Goal: Task Accomplishment & Management: Use online tool/utility

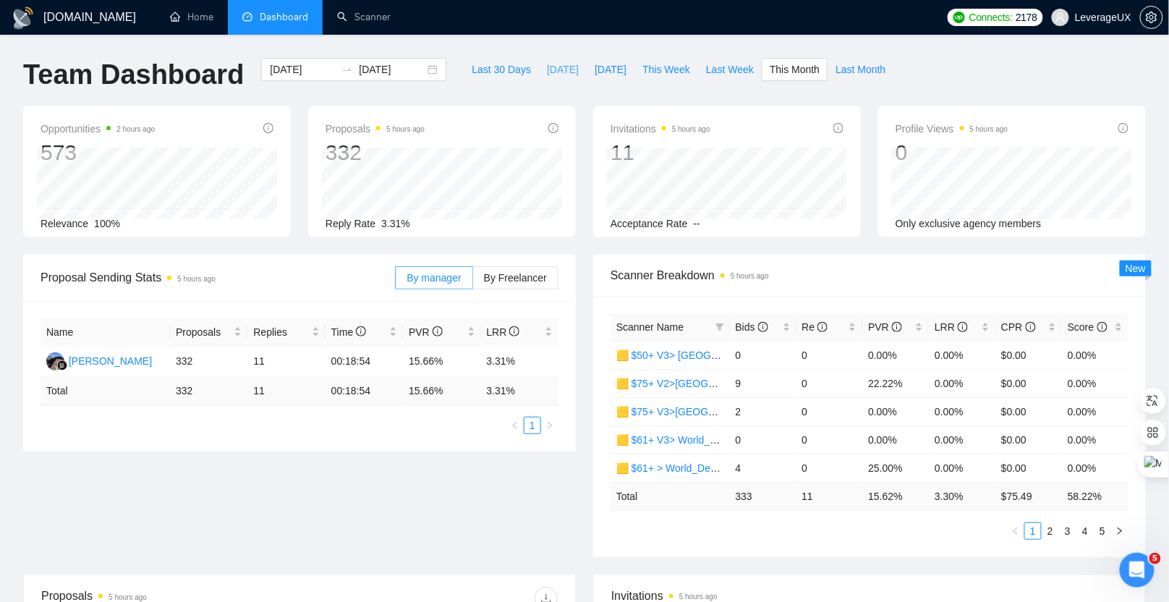
click at [547, 74] on span "Today" at bounding box center [563, 69] width 32 height 16
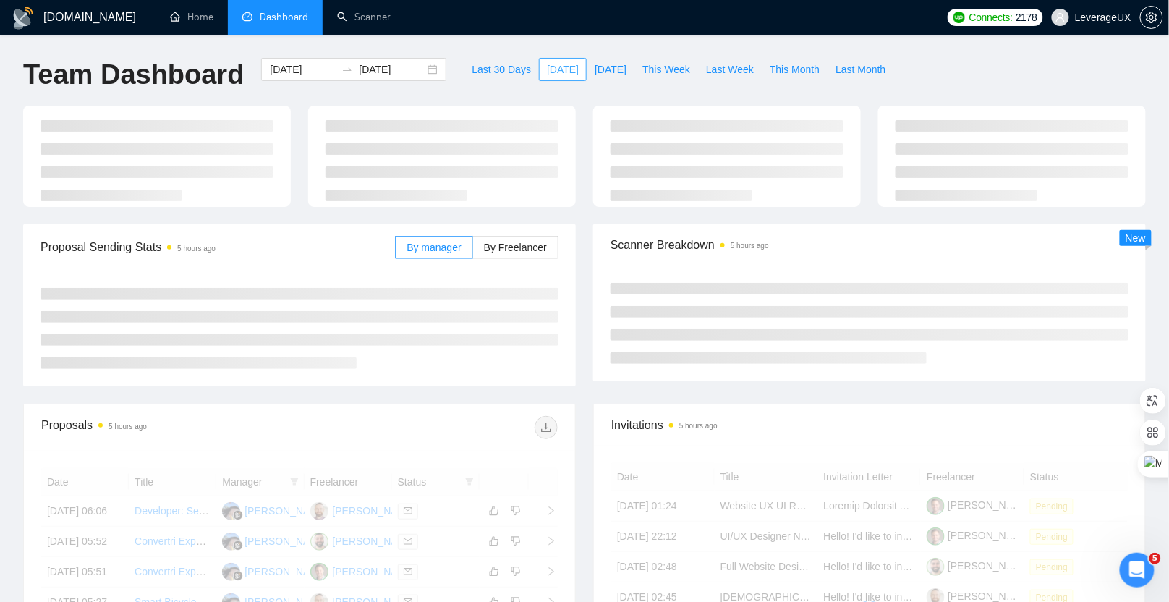
type input "[DATE]"
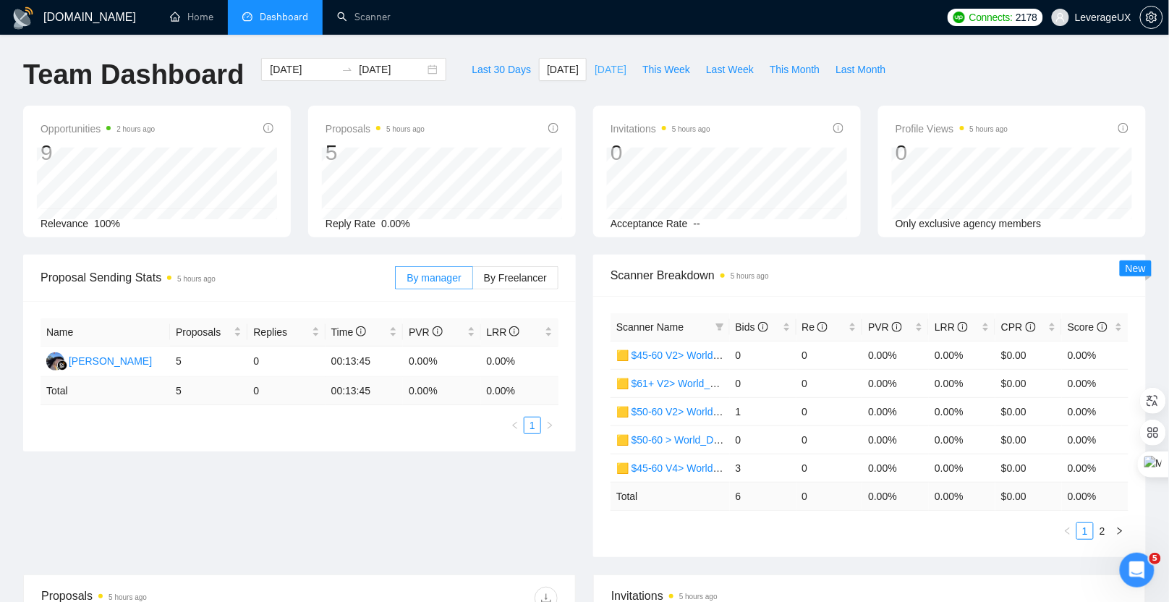
click at [597, 72] on span "[DATE]" at bounding box center [611, 69] width 32 height 16
type input "2025-09-18"
click at [524, 284] on label "By Freelancer" at bounding box center [515, 277] width 85 height 23
click at [473, 281] on input "By Freelancer" at bounding box center [473, 281] width 0 height 0
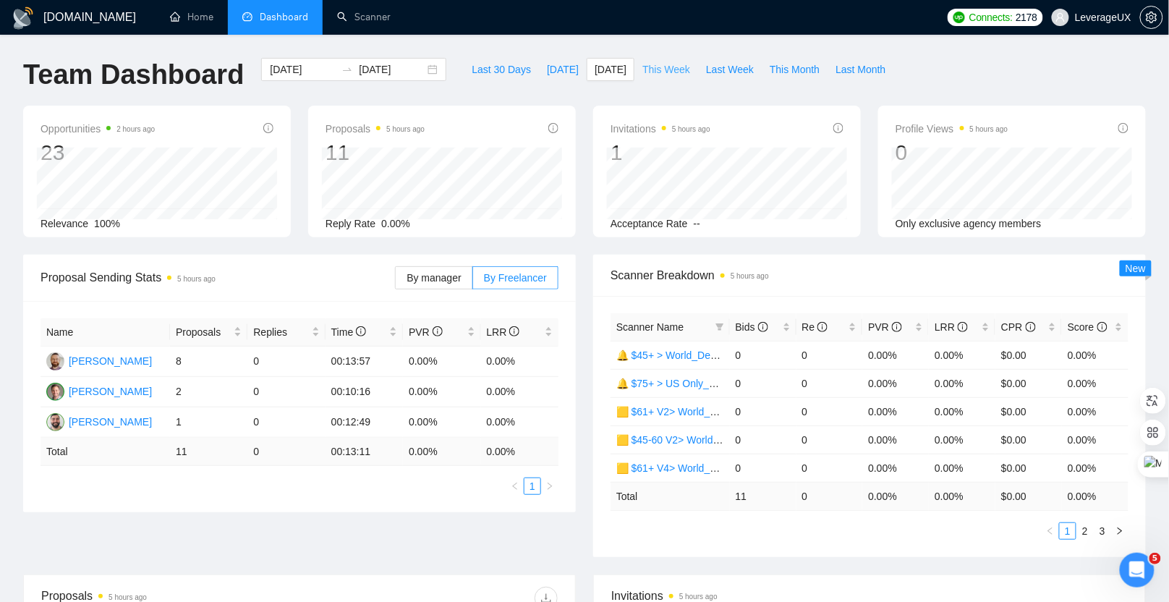
click at [660, 64] on span "This Week" at bounding box center [666, 69] width 48 height 16
type input "2025-09-15"
type input "2025-09-21"
click at [746, 329] on span "Bids" at bounding box center [752, 327] width 33 height 12
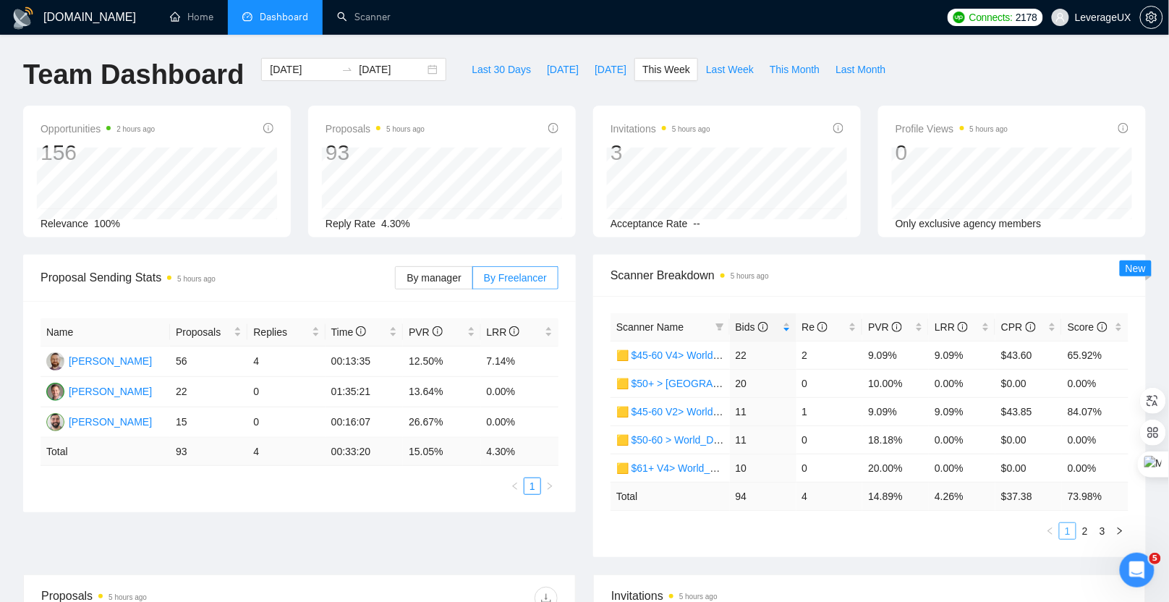
click at [1075, 529] on link "1" at bounding box center [1068, 531] width 16 height 16
click at [1088, 529] on link "2" at bounding box center [1085, 531] width 16 height 16
click at [801, 72] on span "This Month" at bounding box center [795, 69] width 50 height 16
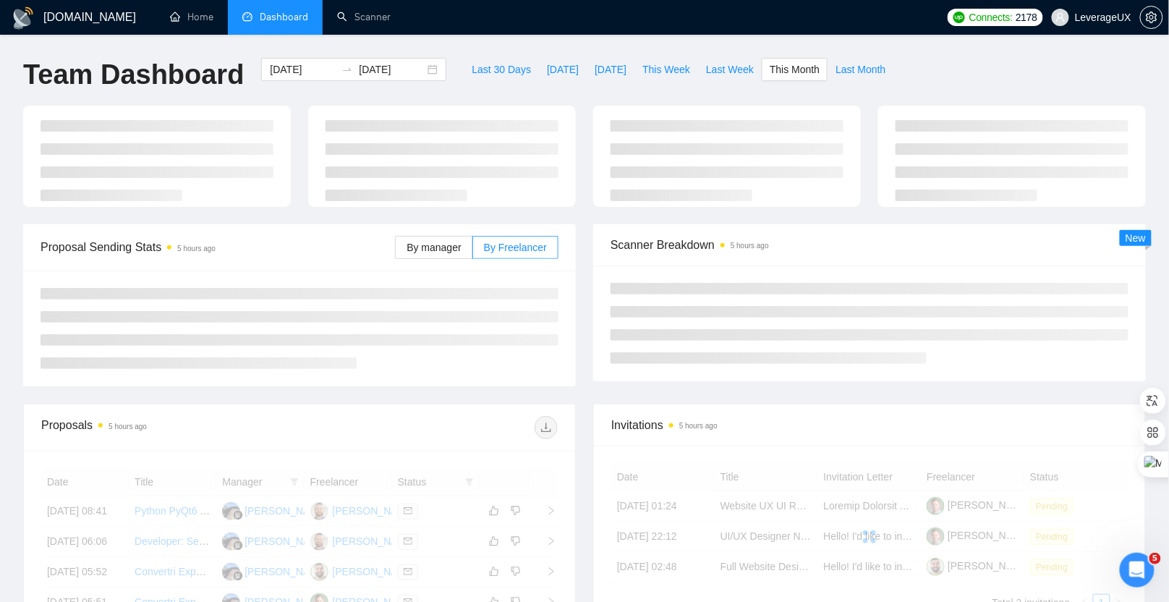
type input "2025-09-01"
type input "2025-09-30"
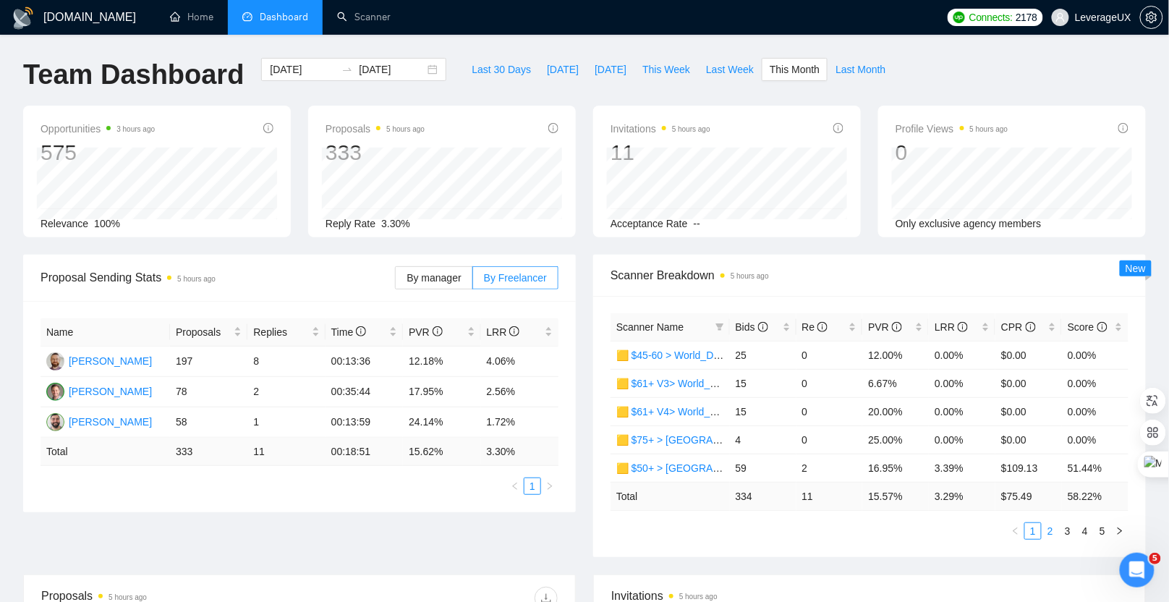
click at [1055, 527] on link "2" at bounding box center [1050, 531] width 16 height 16
click at [1070, 529] on link "3" at bounding box center [1068, 531] width 16 height 16
click at [1040, 527] on link "1" at bounding box center [1033, 531] width 16 height 16
click at [1049, 526] on link "2" at bounding box center [1050, 531] width 16 height 16
click at [1030, 527] on link "1" at bounding box center [1033, 531] width 16 height 16
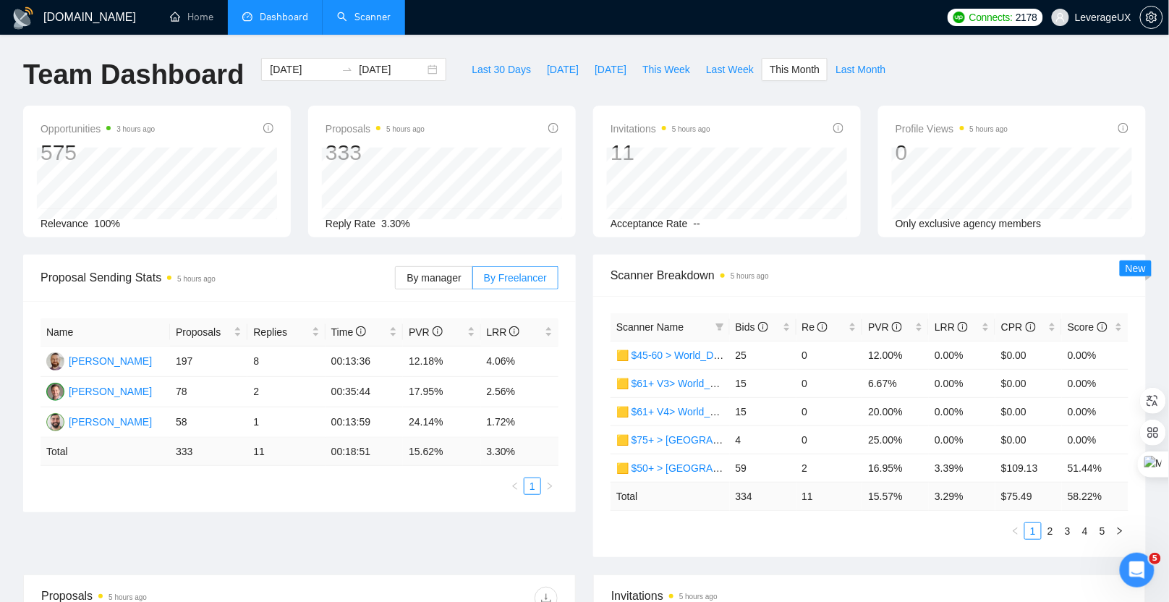
click at [387, 23] on link "Scanner" at bounding box center [364, 17] width 54 height 12
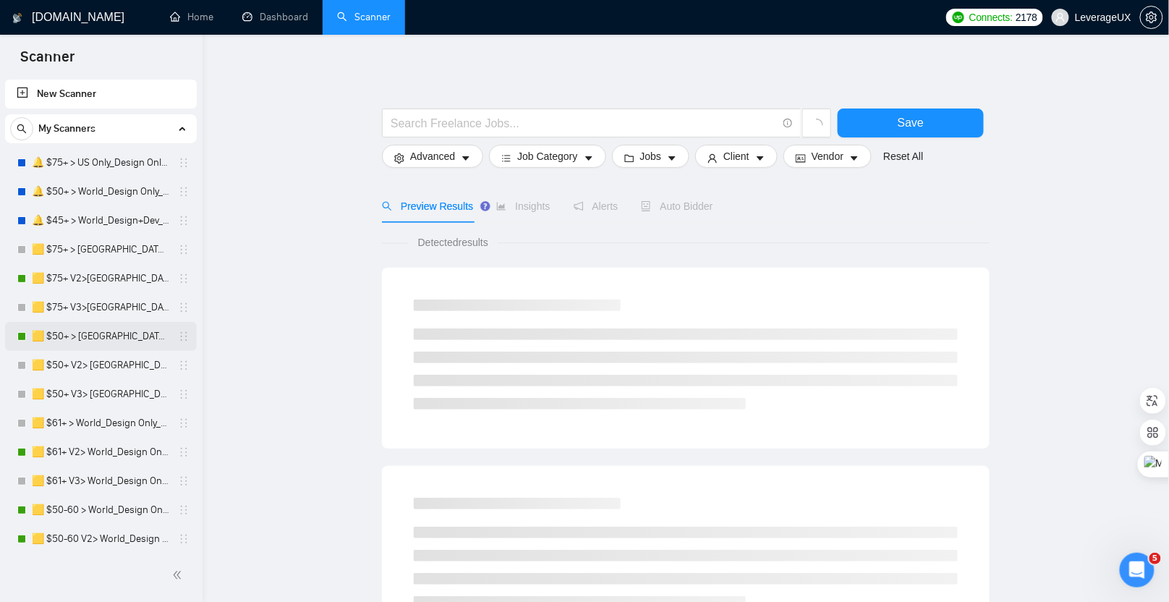
click at [103, 338] on link "🟨 $50+ > [GEOGRAPHIC_DATA]+[GEOGRAPHIC_DATA] Only_Tony-UX/UI_General" at bounding box center [100, 336] width 137 height 29
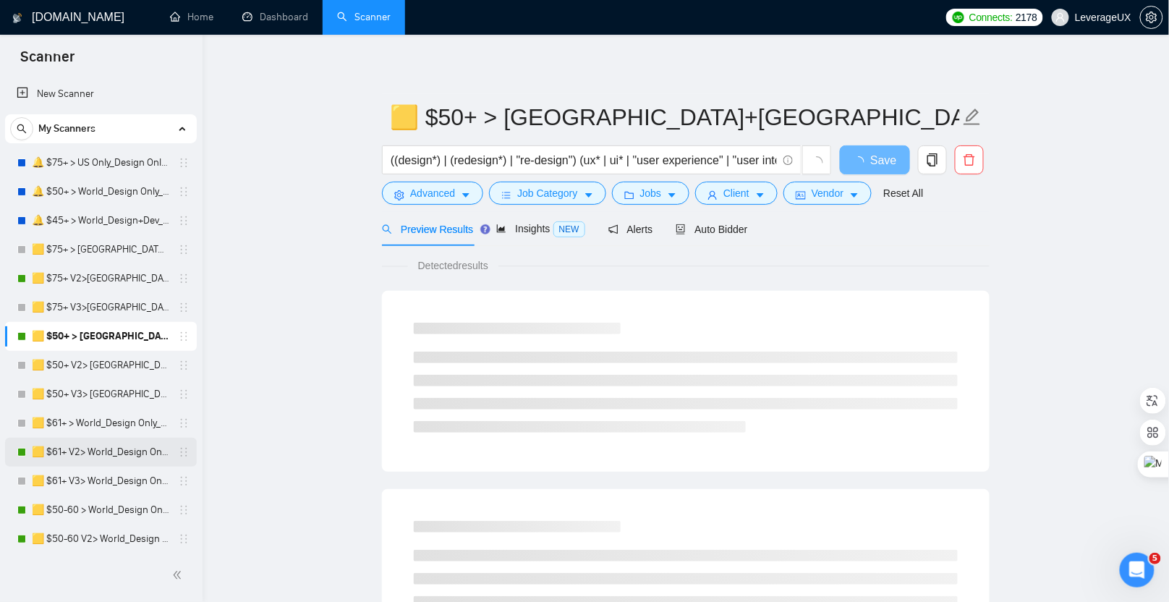
click at [89, 451] on link "🟨 $61+ V2> World_Design Only_Roman-UX/UI_General" at bounding box center [100, 452] width 137 height 29
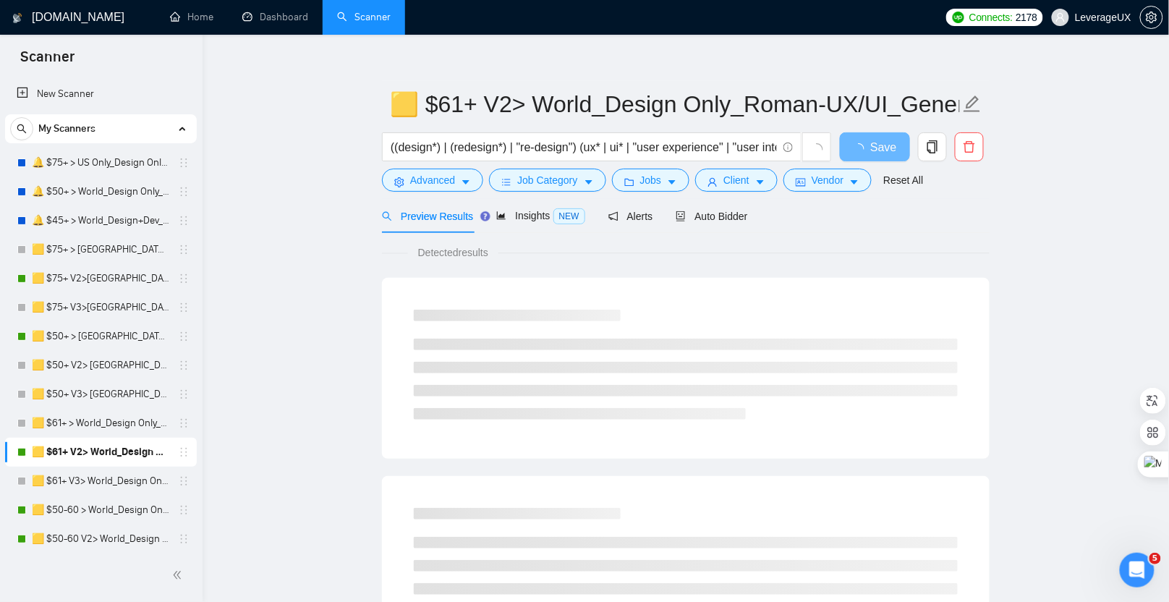
scroll to position [23, 0]
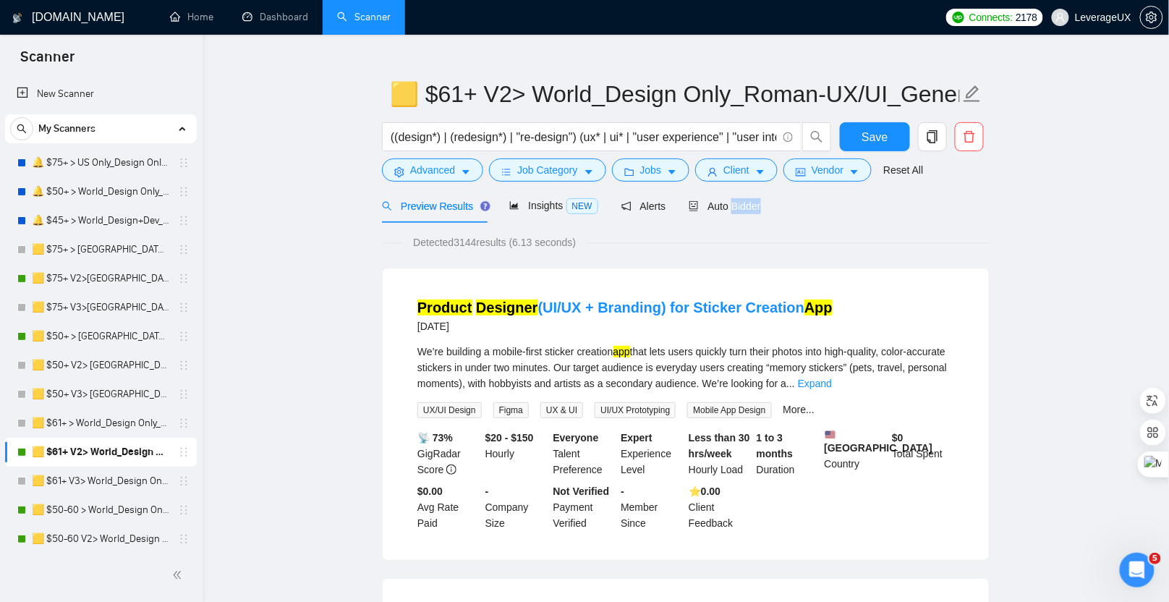
click at [977, 203] on div "Preview Results Insights NEW Alerts Auto Bidder" at bounding box center [686, 206] width 608 height 34
click at [731, 205] on span "Auto Bidder" at bounding box center [725, 206] width 72 height 12
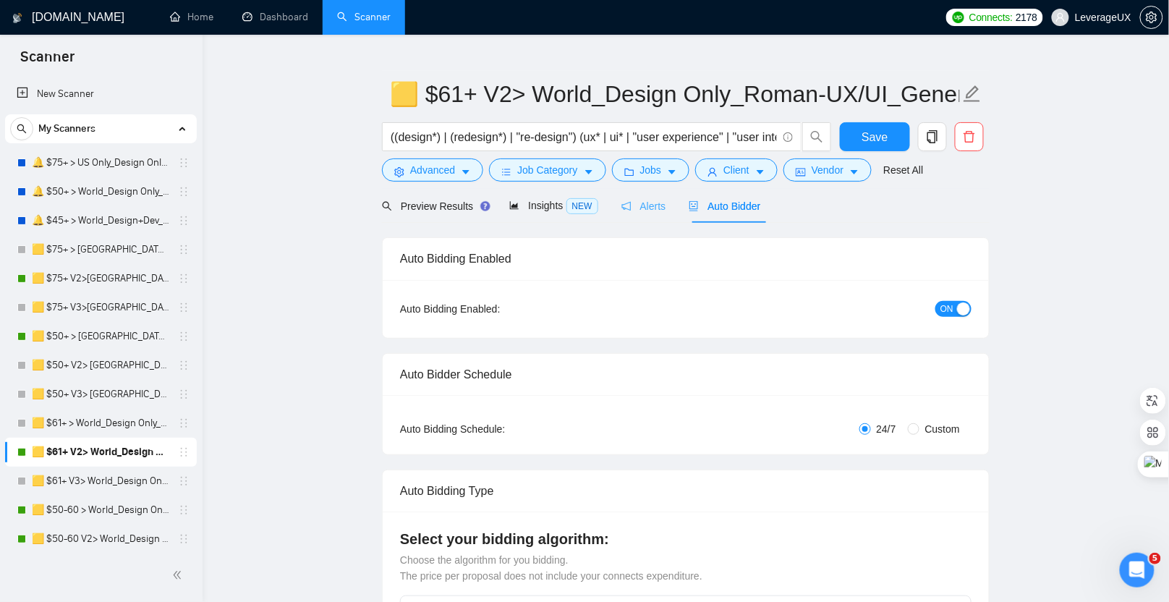
radio input "false"
radio input "true"
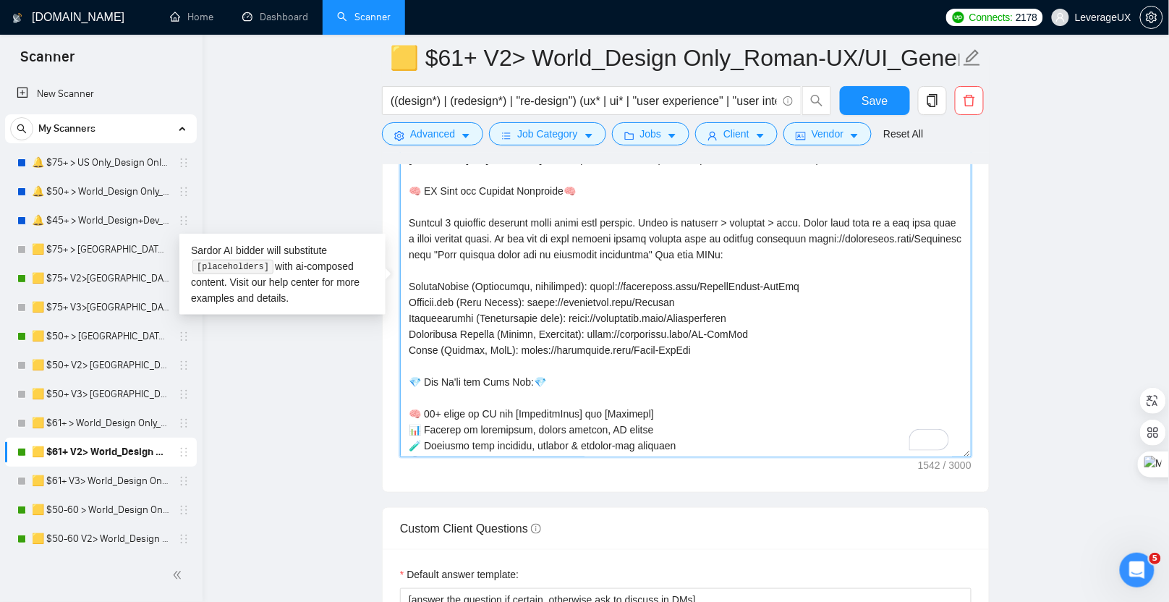
drag, startPoint x: 553, startPoint y: 247, endPoint x: 409, endPoint y: 247, distance: 143.9
click at [409, 247] on textarea "Cover letter template:" at bounding box center [685, 294] width 571 height 325
click at [723, 326] on textarea "Cover letter template:" at bounding box center [685, 294] width 571 height 325
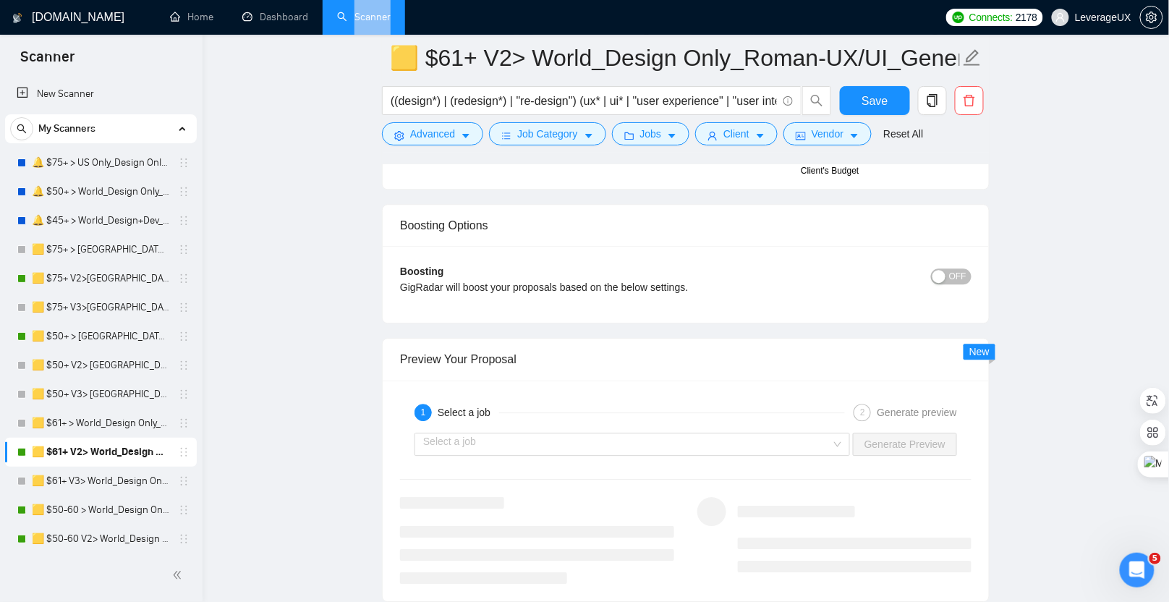
scroll to position [2838, 0]
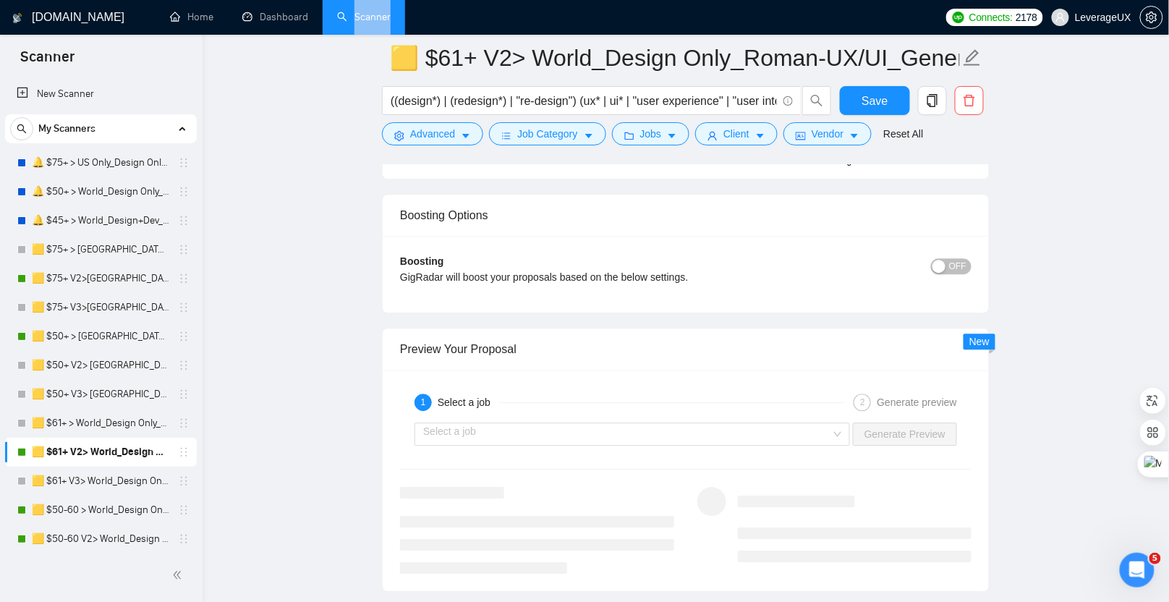
click at [485, 400] on div "1 Select a job 2 Generate preview" at bounding box center [685, 402] width 571 height 29
click at [479, 423] on input "search" at bounding box center [627, 434] width 408 height 22
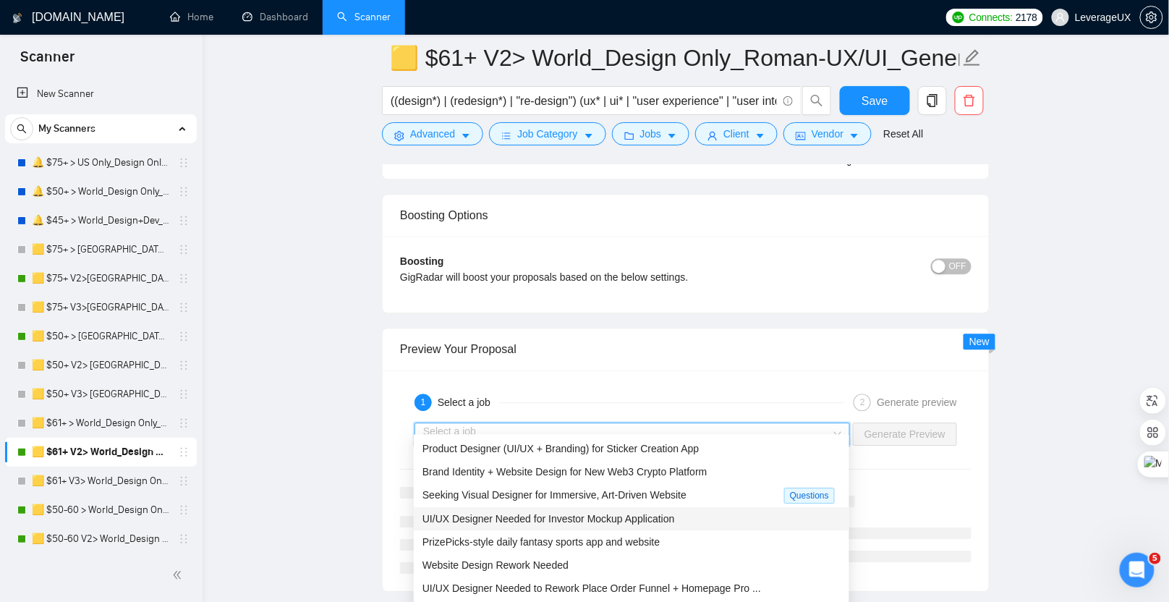
click at [521, 521] on span "UI/UX Designer Needed for Investor Mockup Application" at bounding box center [548, 519] width 252 height 12
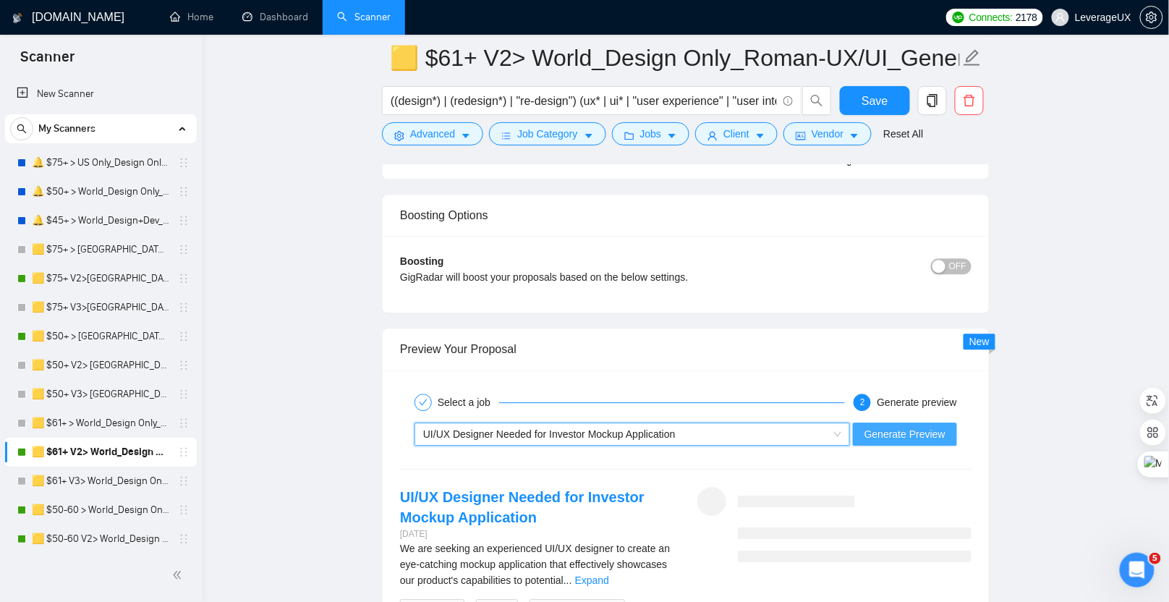
click at [916, 426] on span "Generate Preview" at bounding box center [904, 434] width 81 height 16
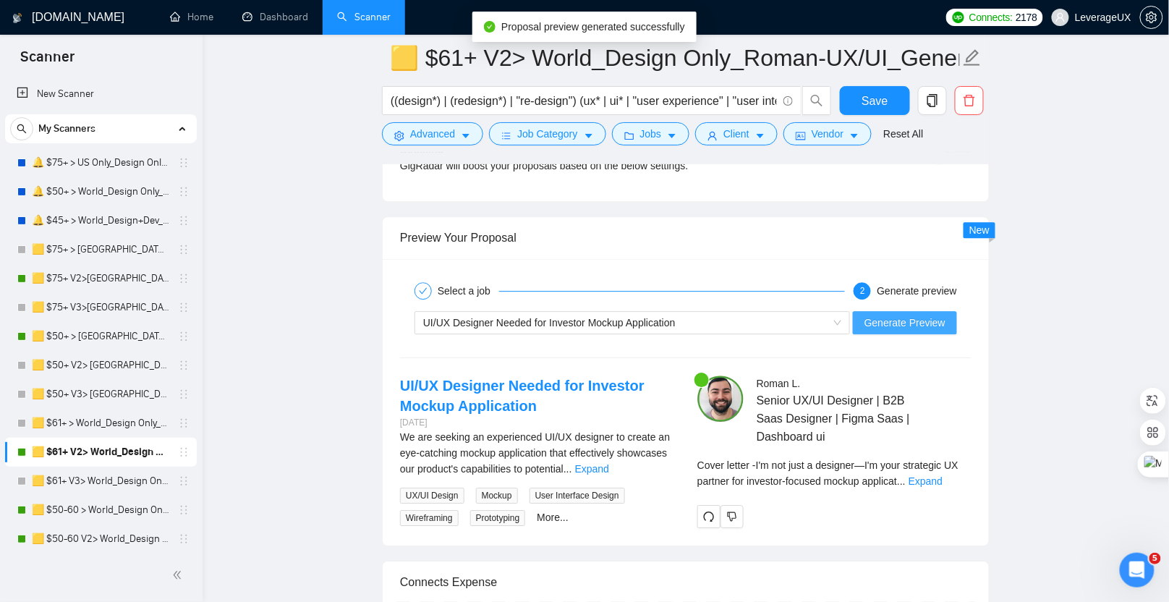
scroll to position [3165, 0]
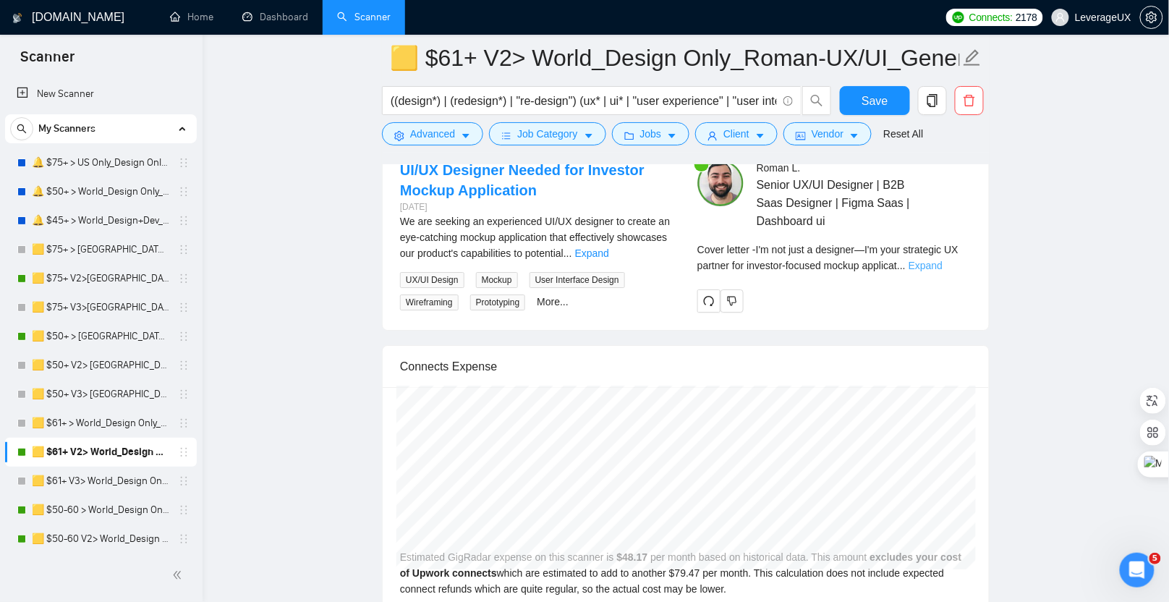
click at [942, 260] on link "Expand" at bounding box center [925, 266] width 34 height 12
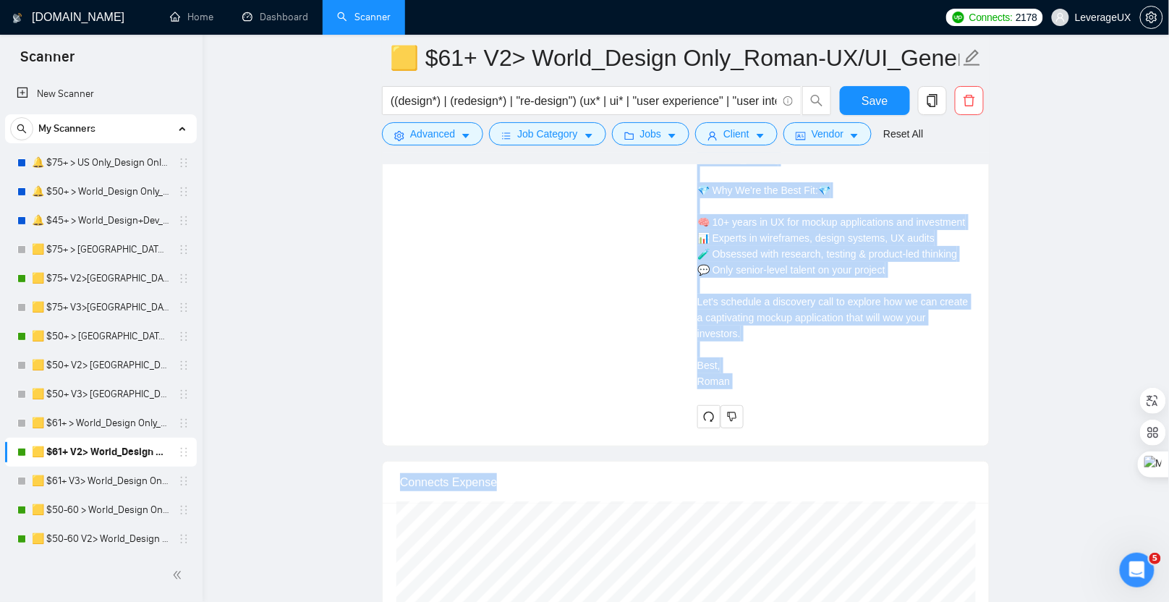
scroll to position [3517, 0]
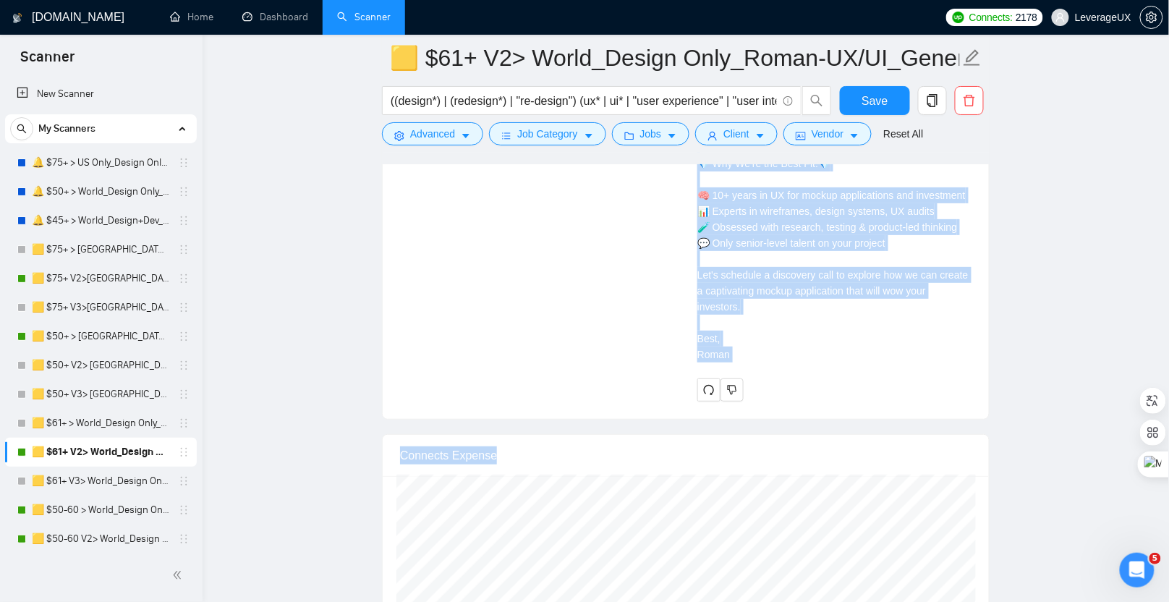
drag, startPoint x: 695, startPoint y: 267, endPoint x: 770, endPoint y: 317, distance: 90.3
click at [770, 317] on div "Roman L . Senior UX/UI Designer | B2B Saas Designer | Figma Saas | Dashboard ui…" at bounding box center [834, 105] width 297 height 594
copy div "I'm not just a designer—I'm your strategic UX partner for investor-focused mock…"
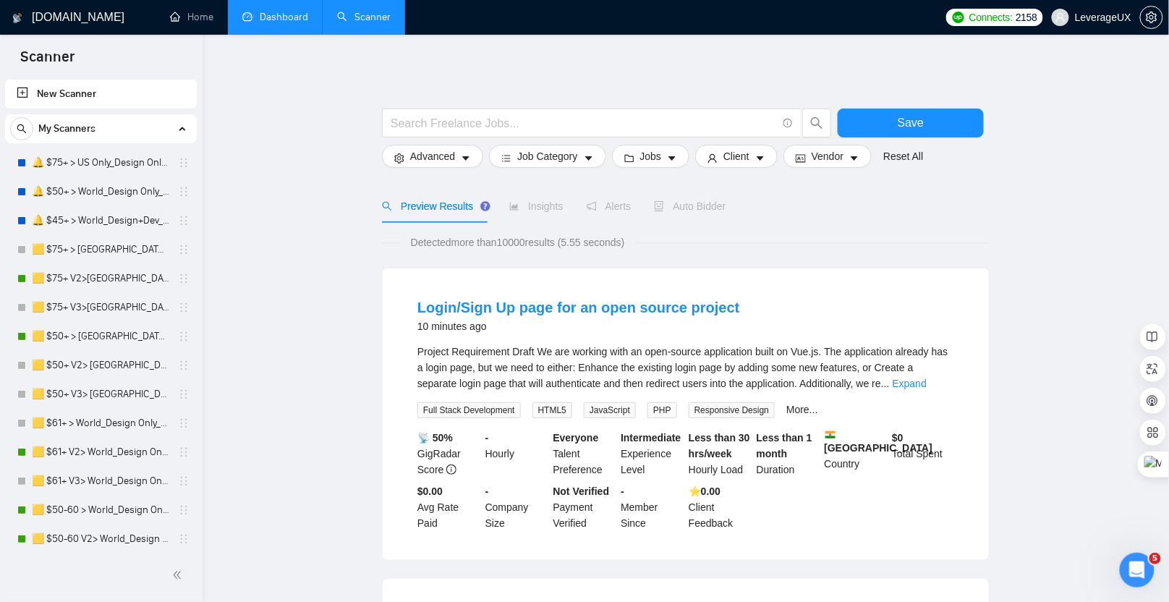
click at [277, 23] on link "Dashboard" at bounding box center [275, 17] width 66 height 12
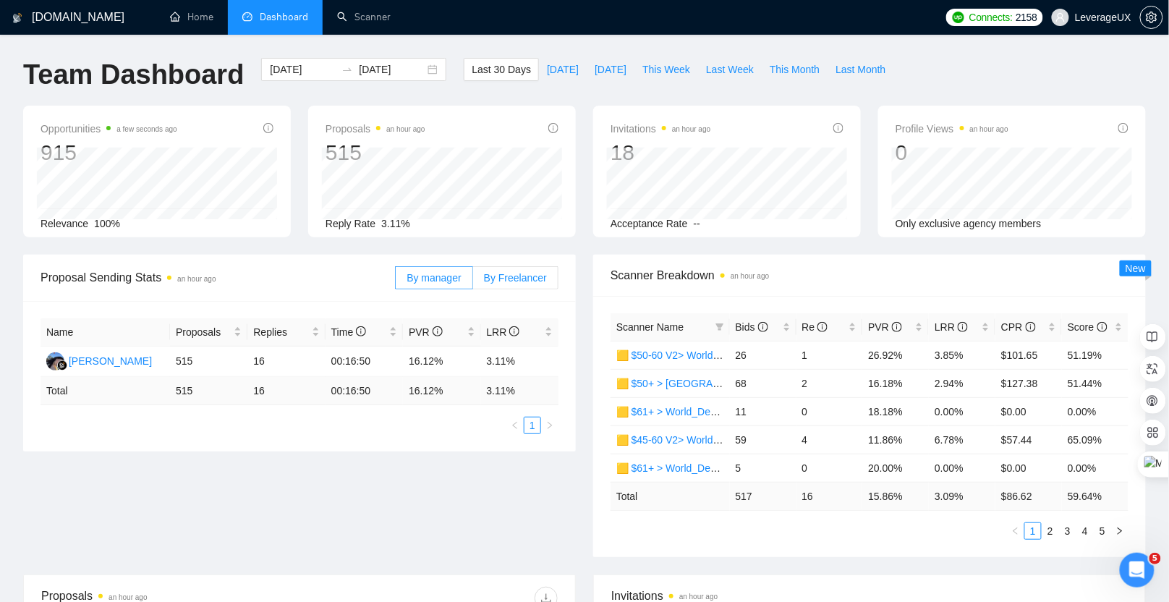
click at [525, 270] on label "By Freelancer" at bounding box center [515, 277] width 85 height 23
click at [473, 281] on input "By Freelancer" at bounding box center [473, 281] width 0 height 0
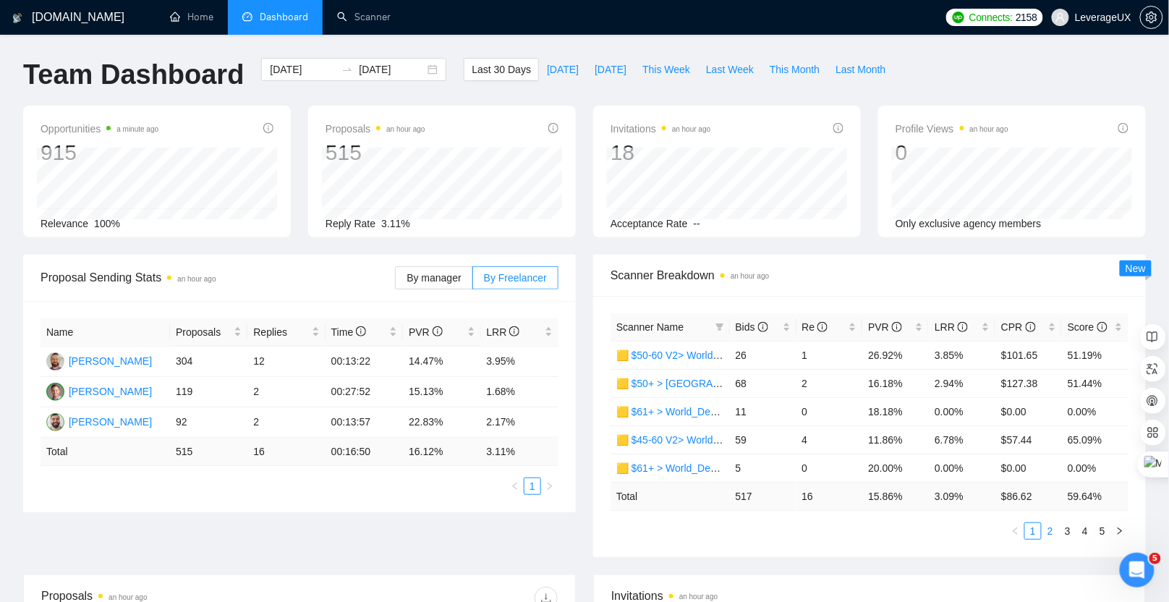
click at [1050, 527] on link "2" at bounding box center [1050, 531] width 16 height 16
click at [1069, 528] on link "3" at bounding box center [1068, 531] width 16 height 16
click at [1083, 531] on link "4" at bounding box center [1085, 531] width 16 height 16
click at [1099, 531] on link "5" at bounding box center [1102, 531] width 16 height 16
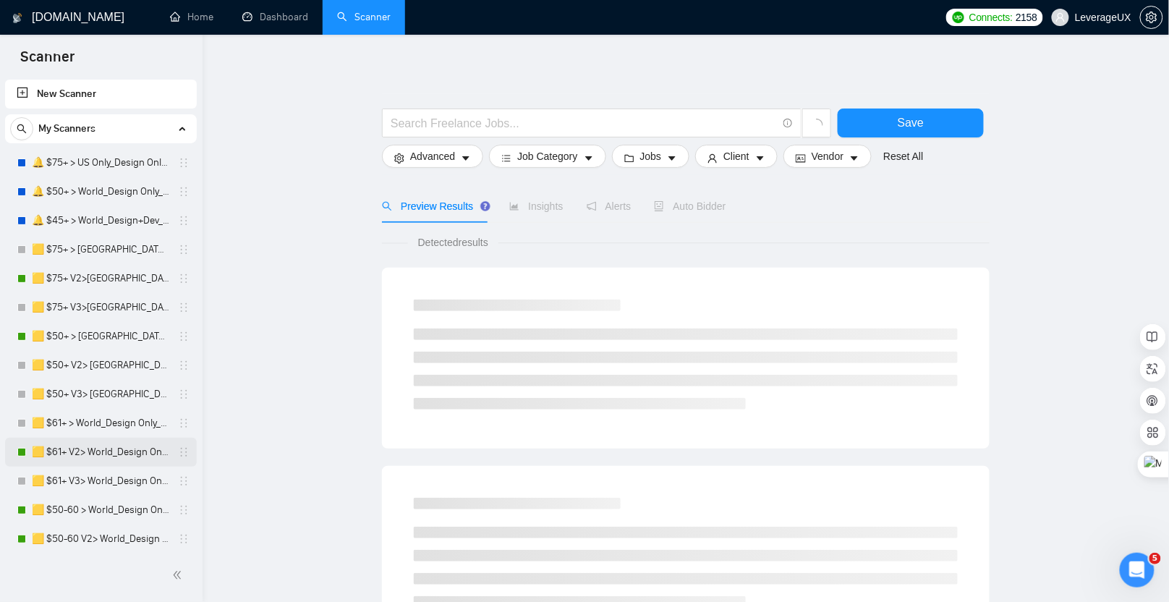
click at [79, 454] on link "🟨 $61+ V2> World_Design Only_Roman-UX/UI_General" at bounding box center [100, 452] width 137 height 29
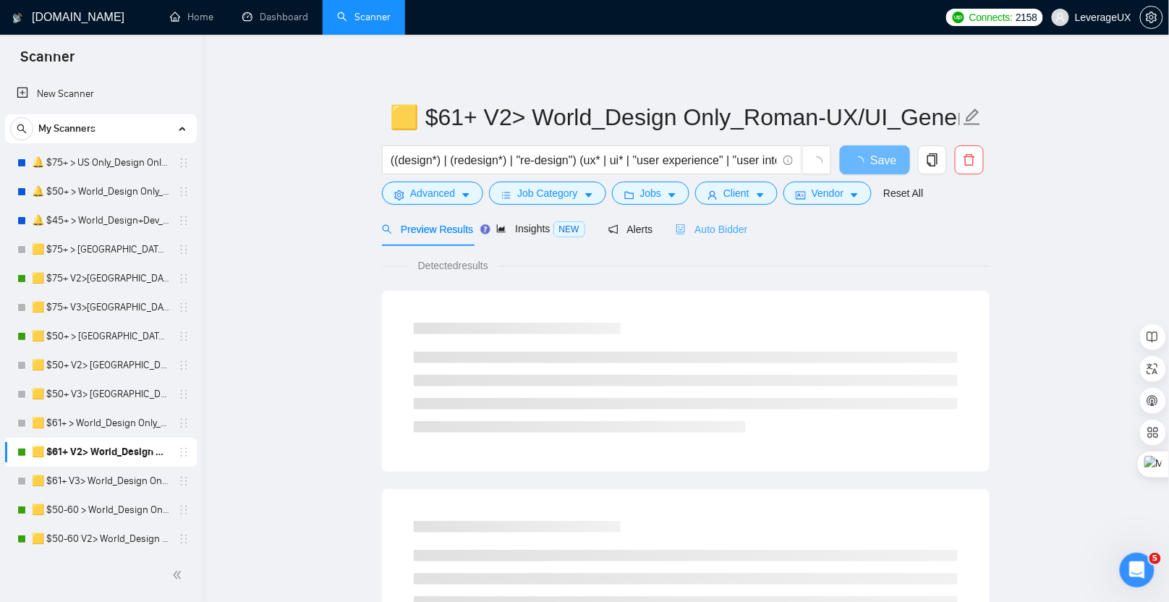
click at [752, 232] on div "Preview Results Insights NEW Alerts Auto Bidder" at bounding box center [686, 229] width 608 height 34
click at [730, 231] on span "Auto Bidder" at bounding box center [712, 229] width 72 height 12
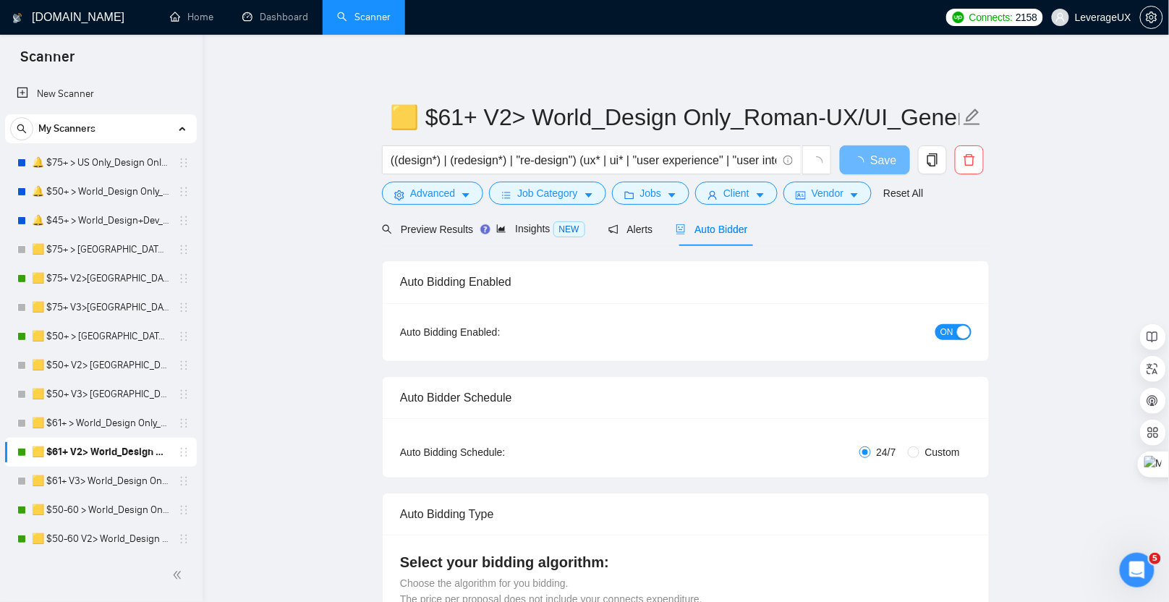
radio input "false"
radio input "true"
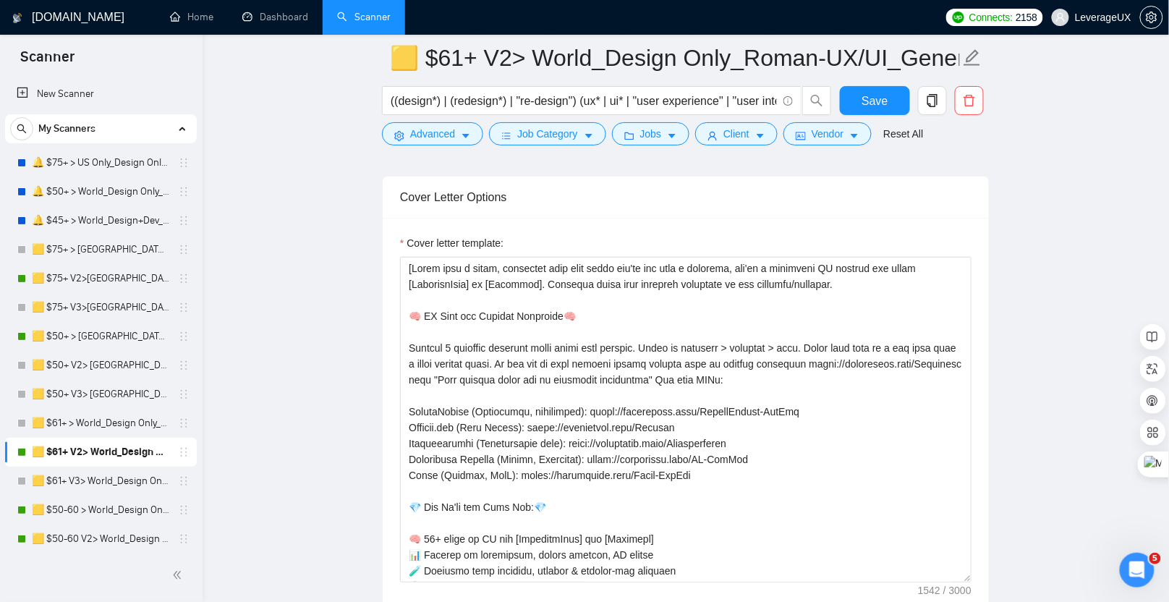
scroll to position [1852, 0]
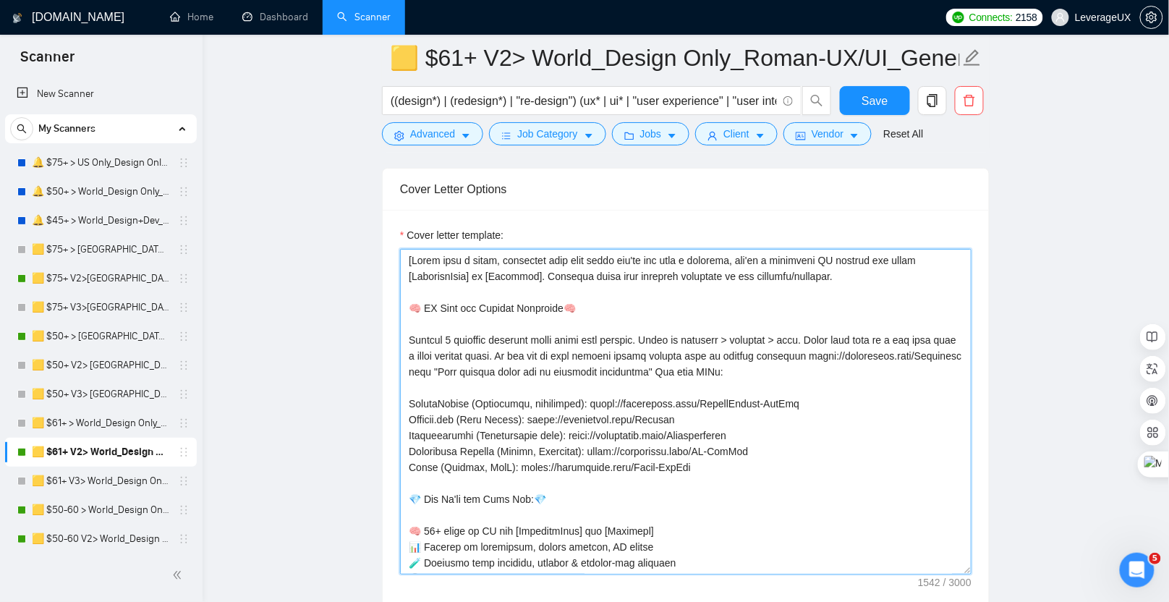
click at [831, 270] on textarea "Cover letter template:" at bounding box center [685, 411] width 571 height 325
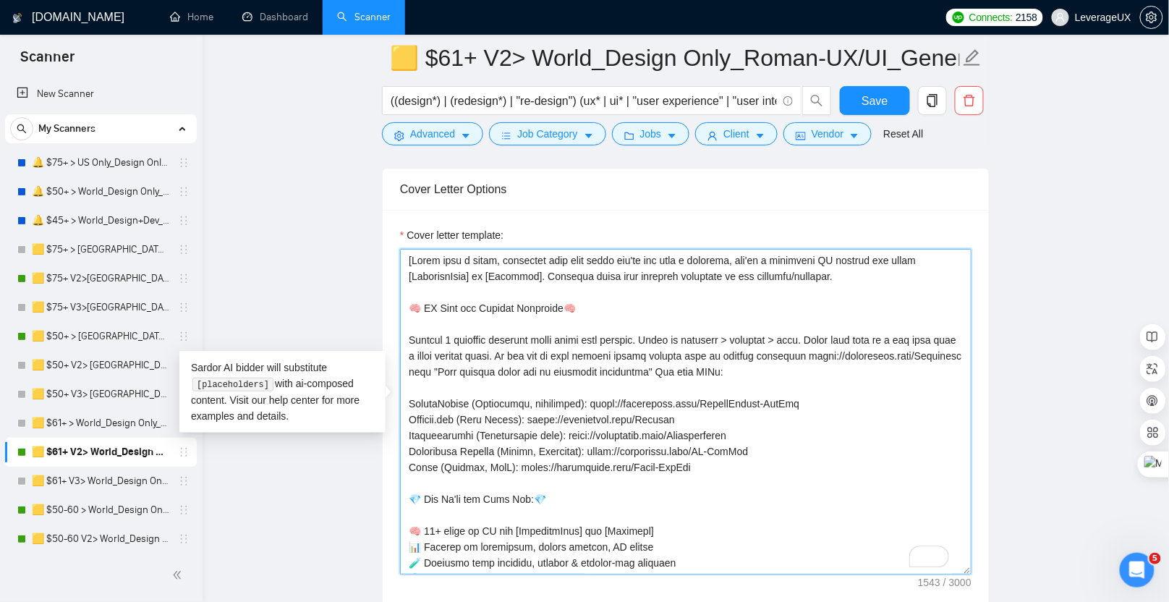
paste textarea "Helped 15+ SaaS founders raise over $40M by designing pitch-winning UX for thei…"
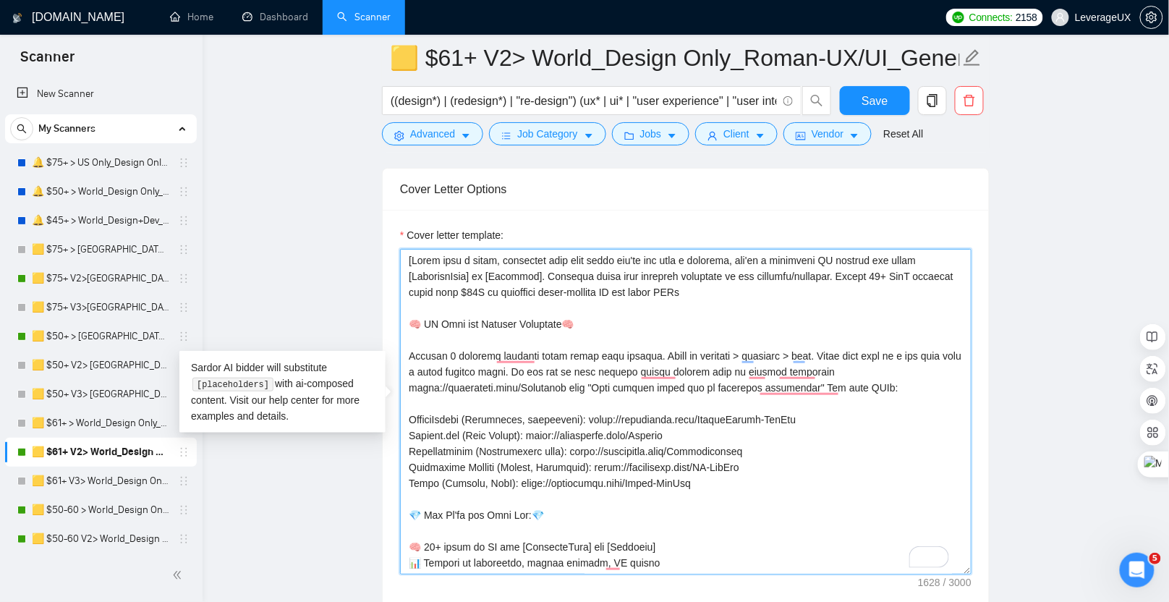
click at [827, 268] on textarea "Cover letter template:" at bounding box center [685, 411] width 571 height 325
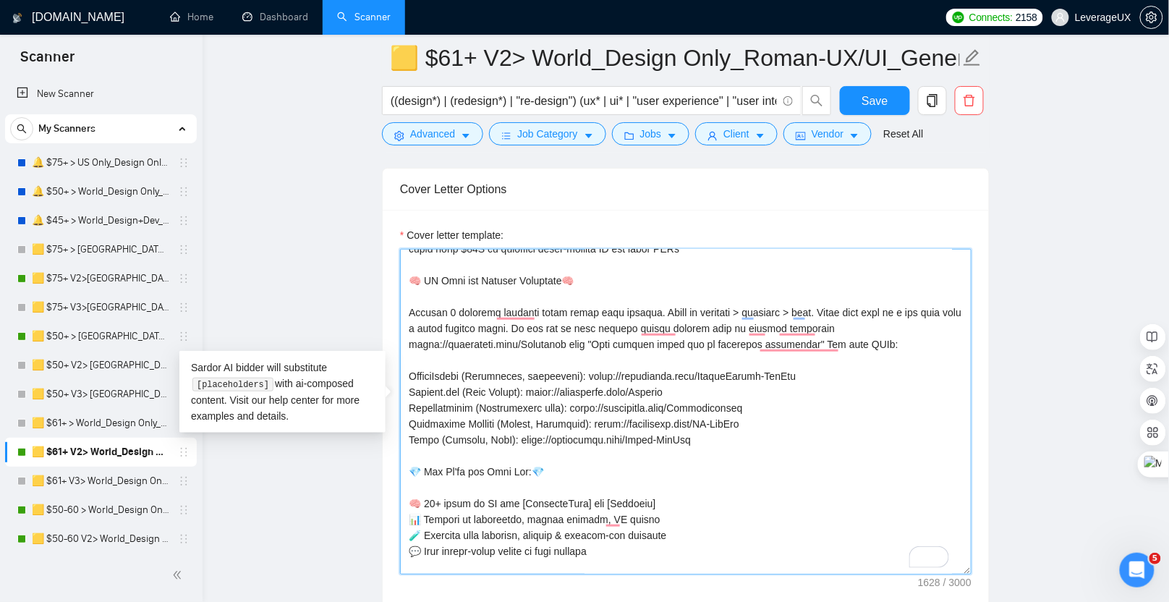
scroll to position [47, 0]
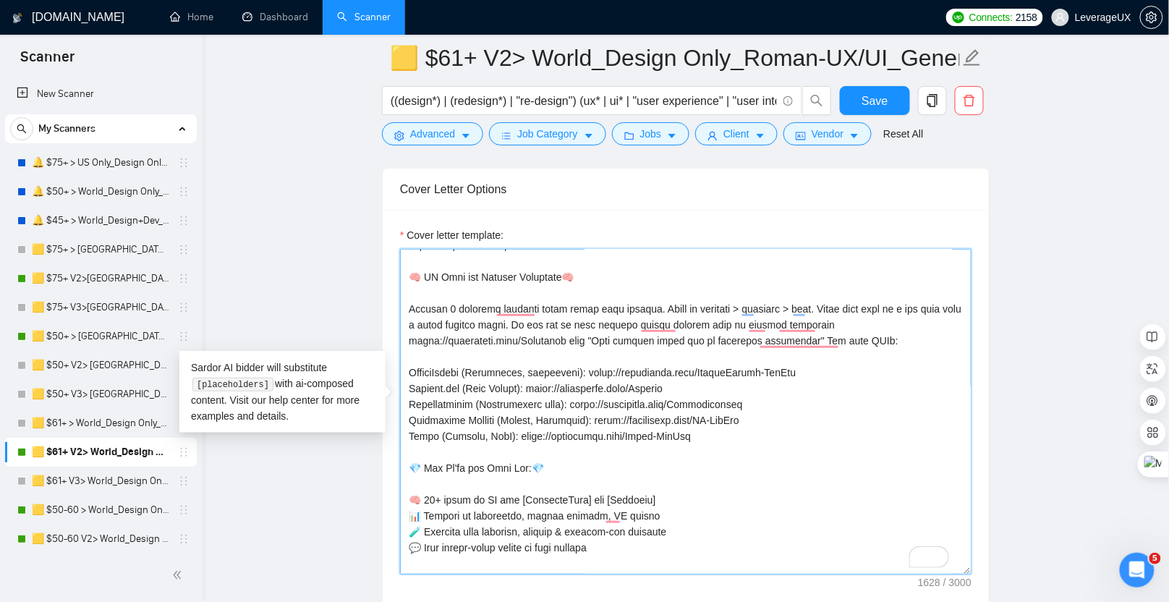
click at [705, 435] on textarea "Cover letter template:" at bounding box center [685, 411] width 571 height 325
click at [702, 427] on textarea "Cover letter template:" at bounding box center [685, 411] width 571 height 325
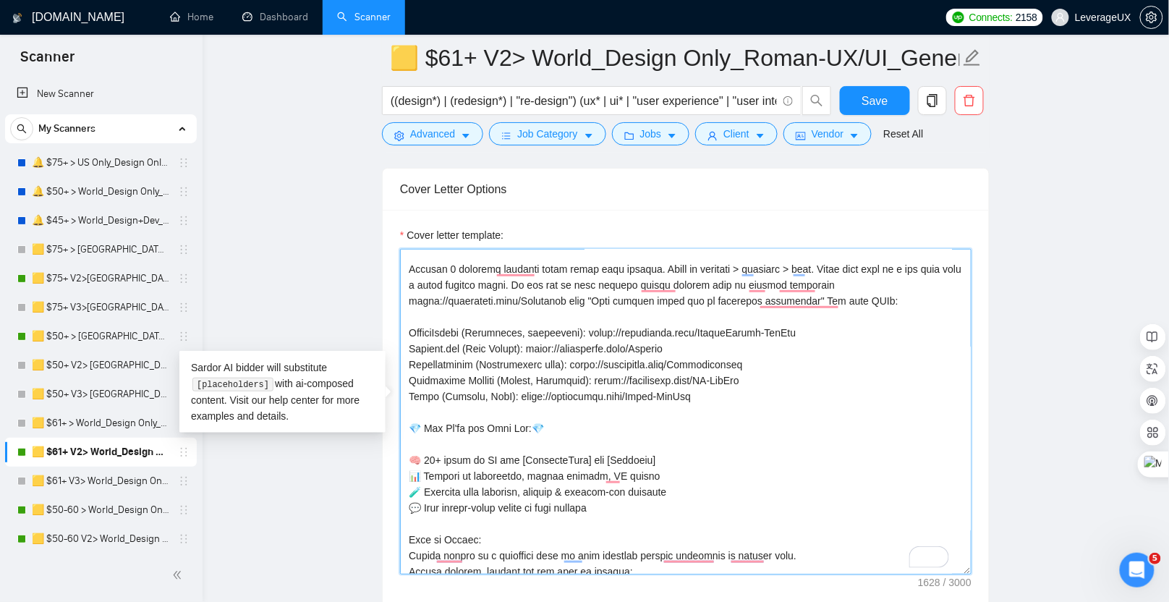
scroll to position [97, 0]
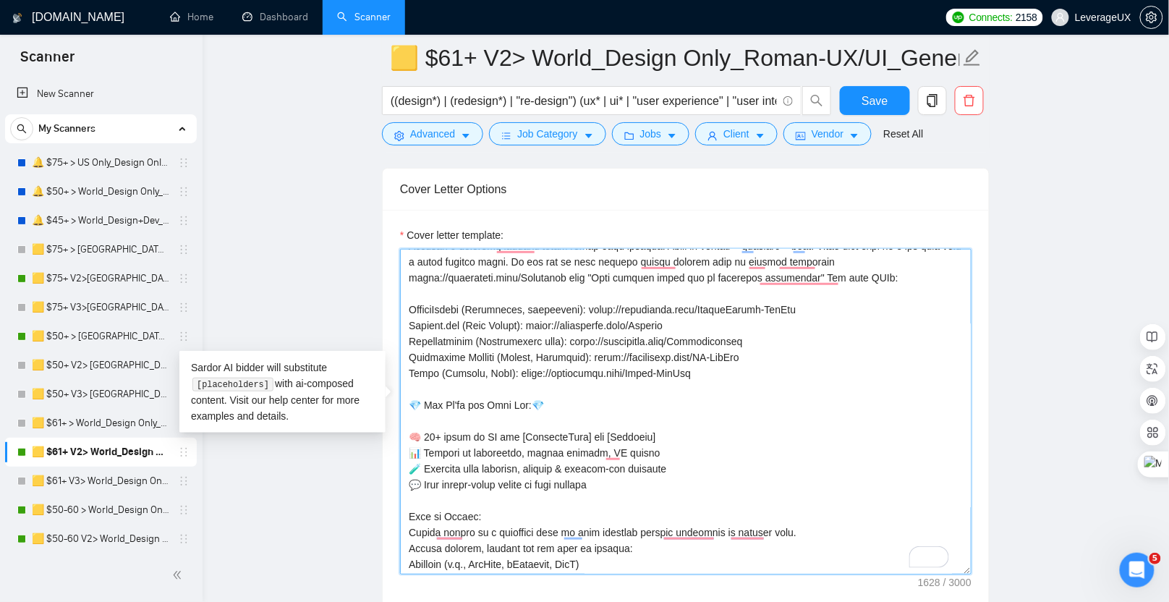
click at [563, 391] on textarea "Cover letter template:" at bounding box center [685, 411] width 571 height 325
click at [733, 367] on textarea "Cover letter template:" at bounding box center [685, 411] width 571 height 325
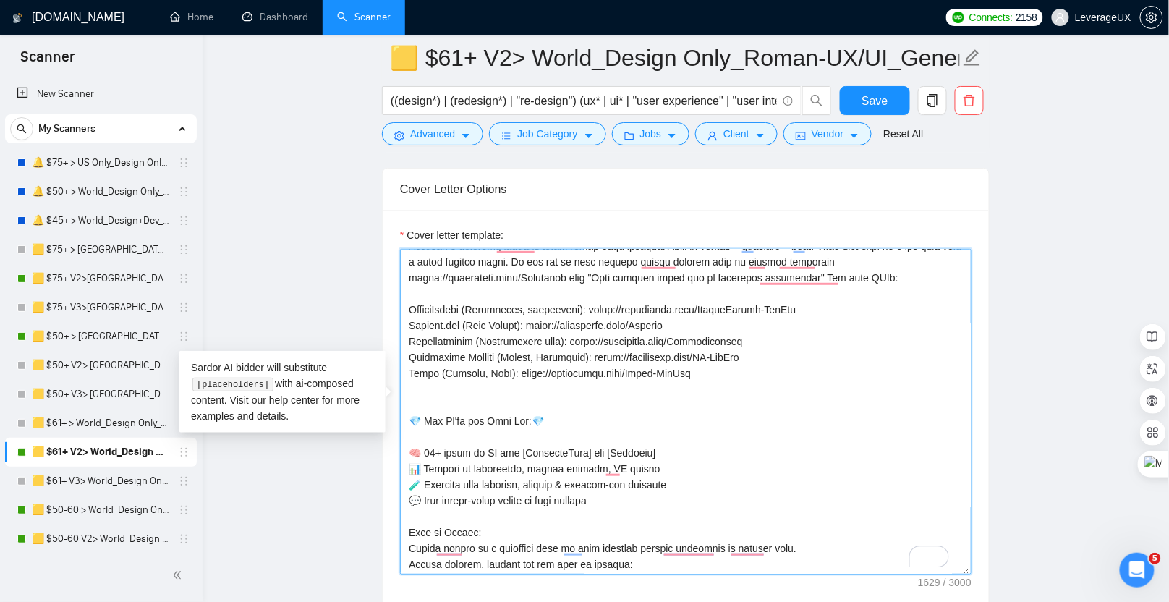
paste textarea "💬 “Absolutely 5 stars and highly recommend Roman and LeverageUX. We’re a tech s…"
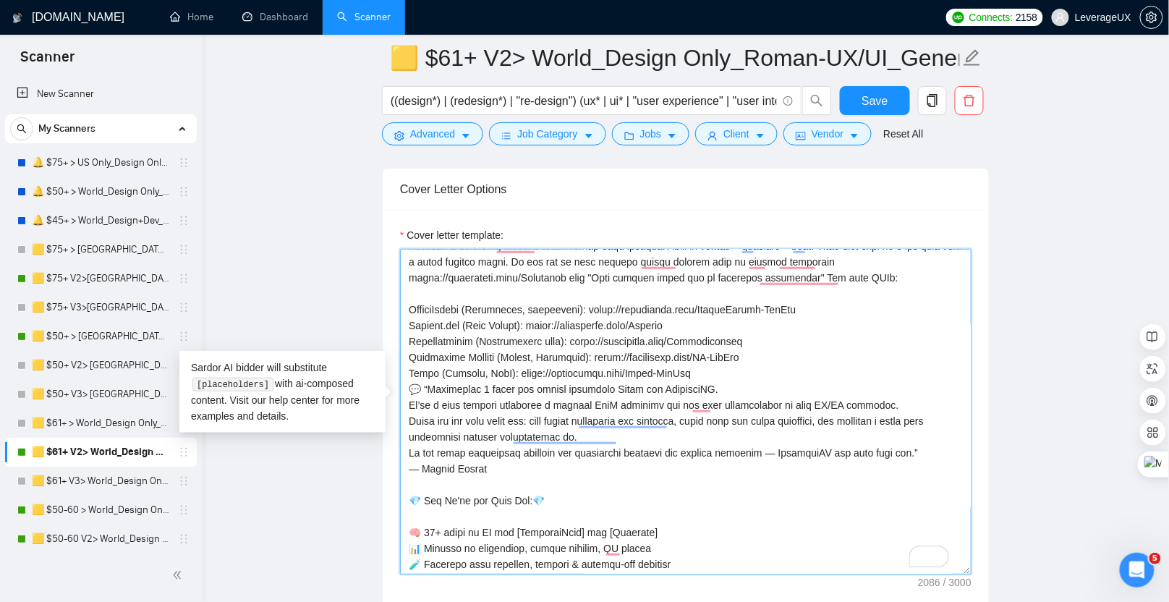
click at [696, 366] on textarea "Cover letter template:" at bounding box center [685, 411] width 571 height 325
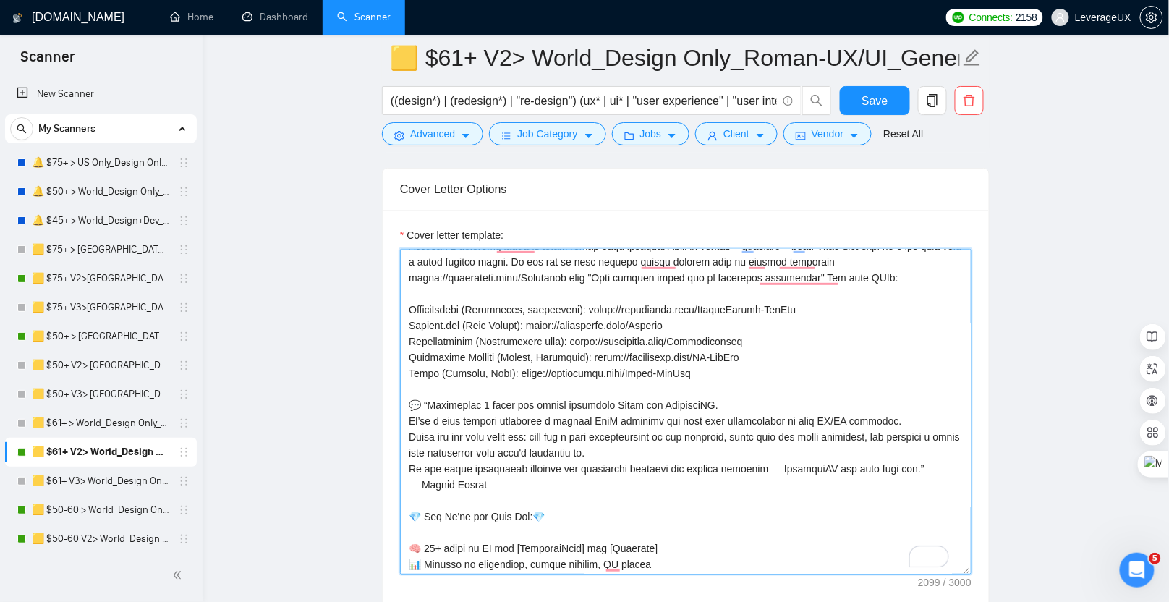
click at [705, 439] on textarea "Cover letter template:" at bounding box center [685, 411] width 571 height 325
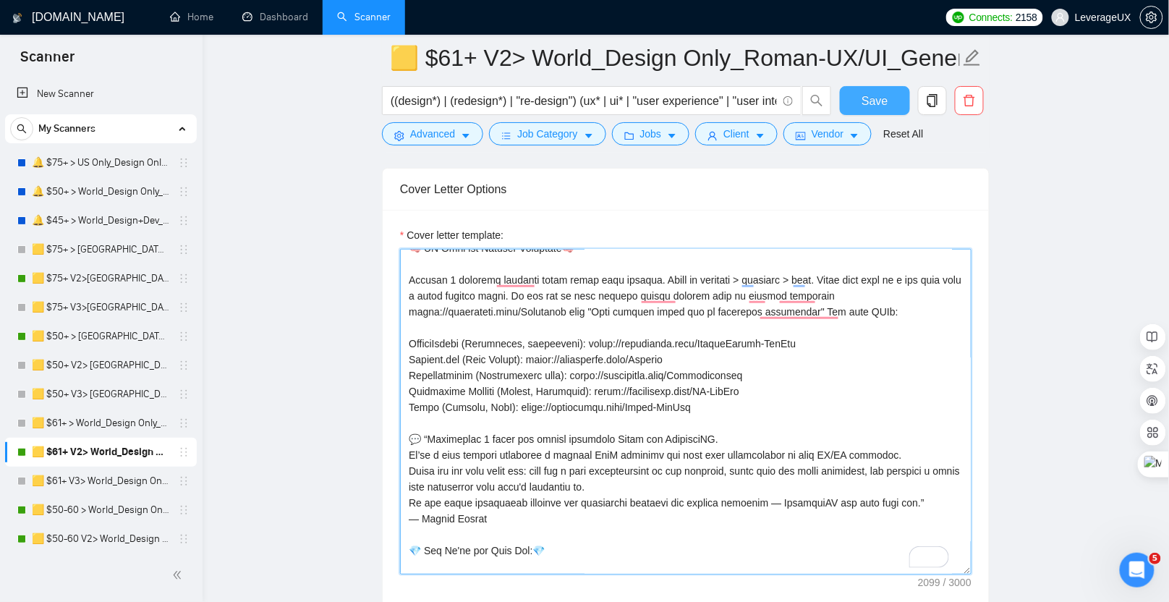
type textarea "[Start with a quick, confident hook that shows you're not just a designer, you'…"
click at [871, 104] on span "Save" at bounding box center [874, 101] width 26 height 18
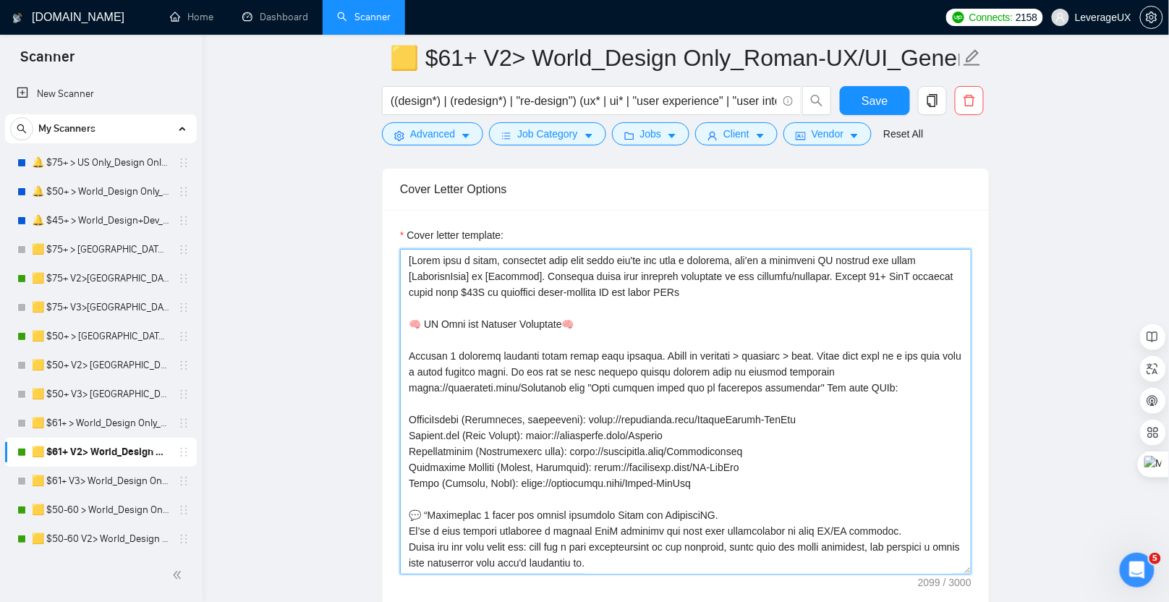
click at [699, 333] on textarea "Cover letter template:" at bounding box center [685, 411] width 571 height 325
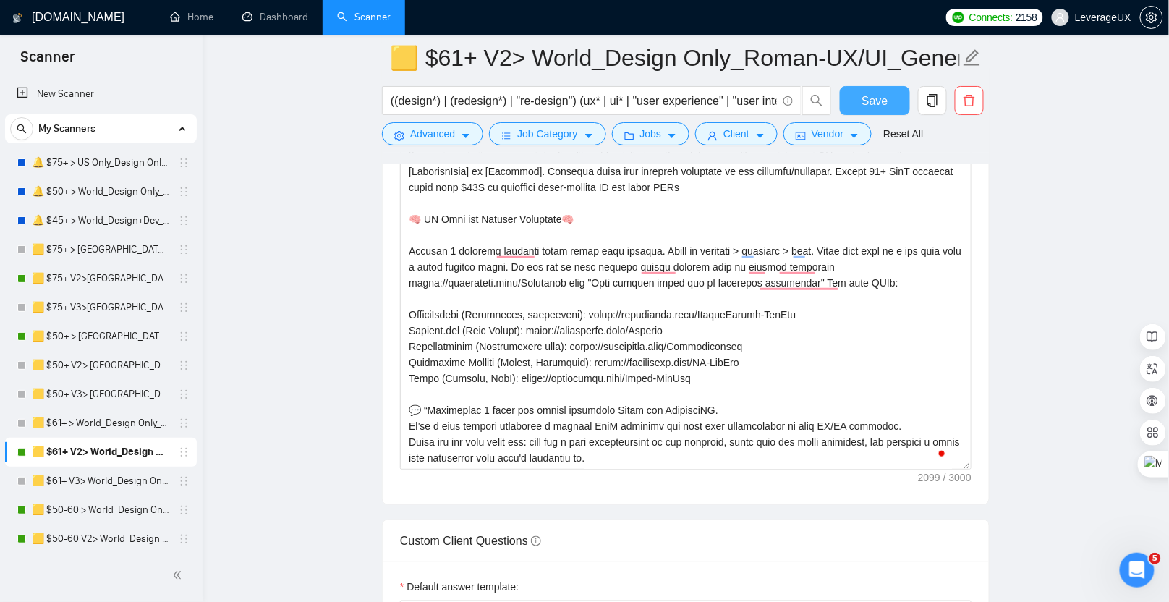
drag, startPoint x: 876, startPoint y: 98, endPoint x: 557, endPoint y: 495, distance: 509.3
click at [876, 98] on span "Save" at bounding box center [874, 101] width 26 height 18
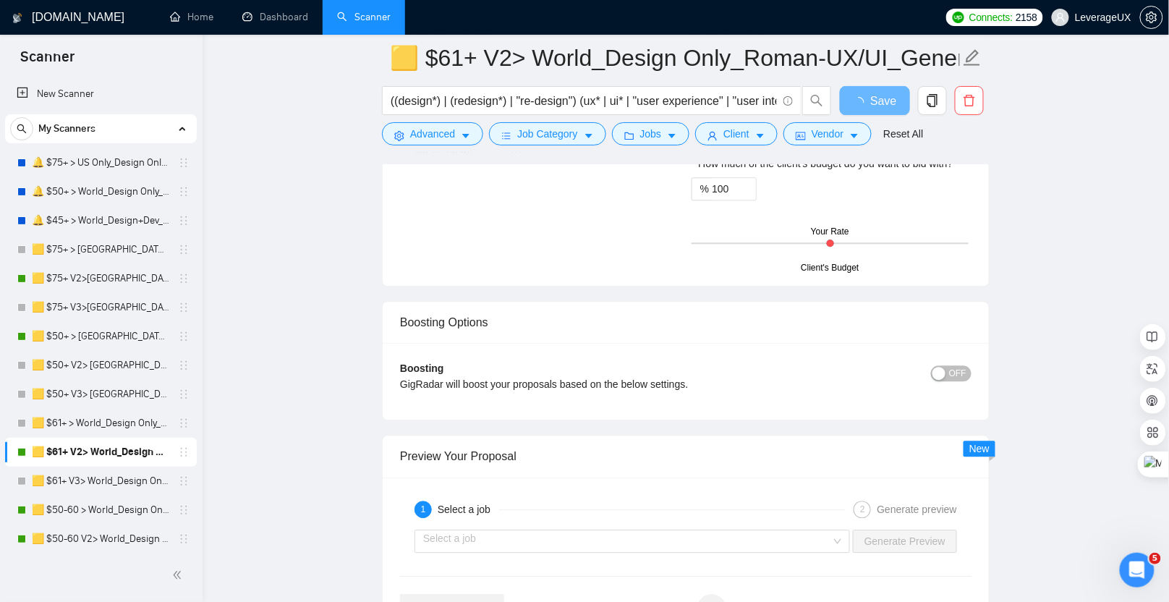
click at [555, 311] on div "Boosting Options" at bounding box center [685, 322] width 571 height 41
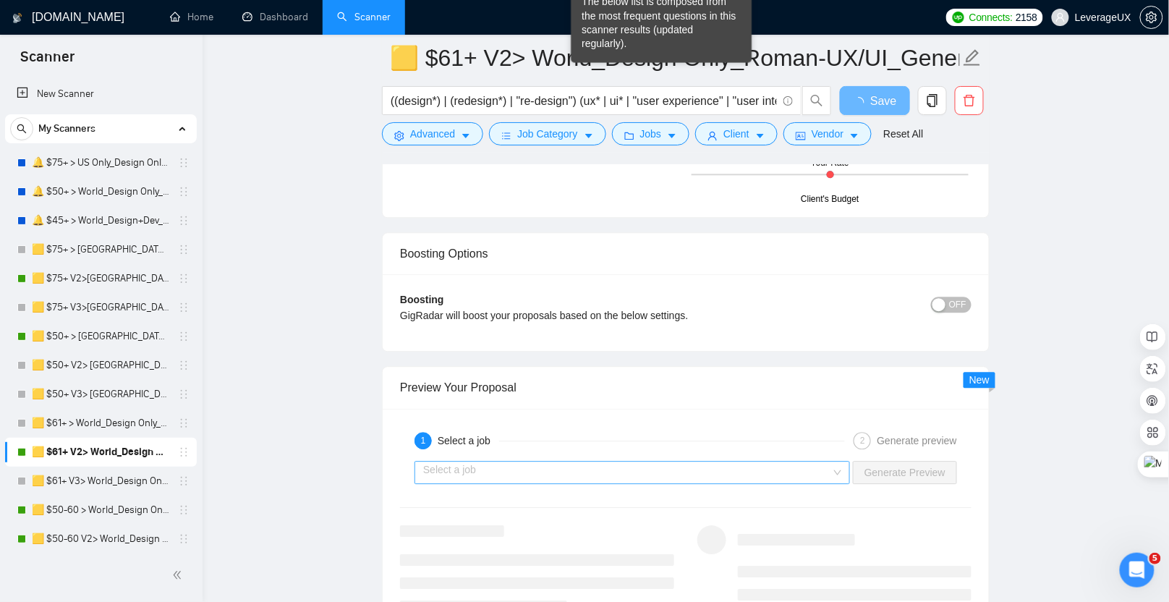
click at [477, 461] on input "search" at bounding box center [627, 472] width 408 height 22
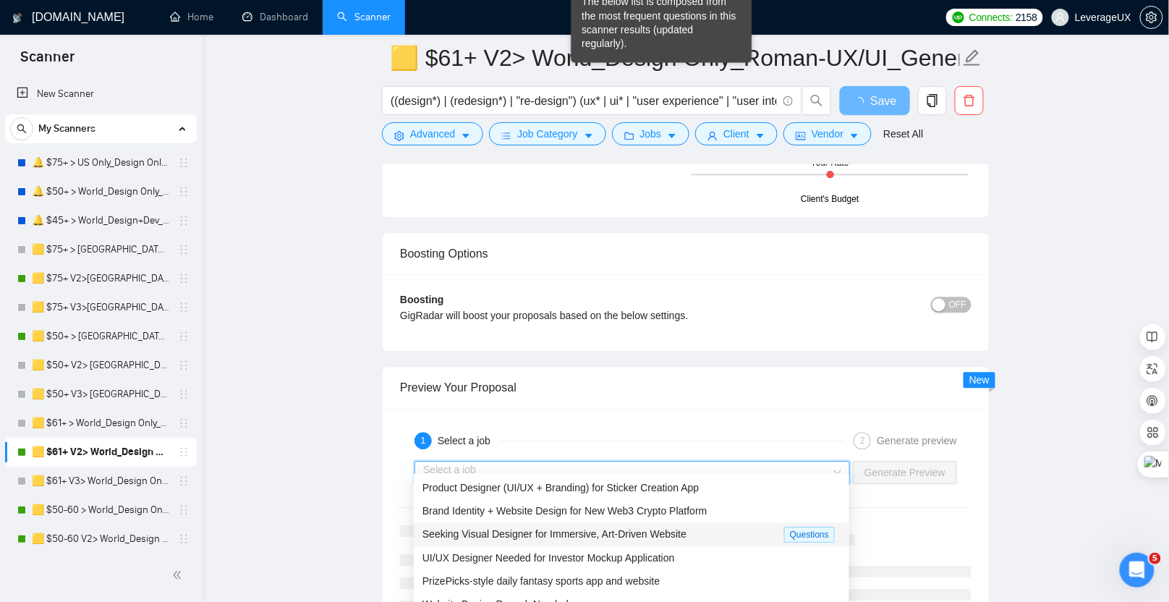
click at [496, 537] on span "Seeking Visual Designer for Immersive, Art-Driven Website" at bounding box center [554, 534] width 264 height 12
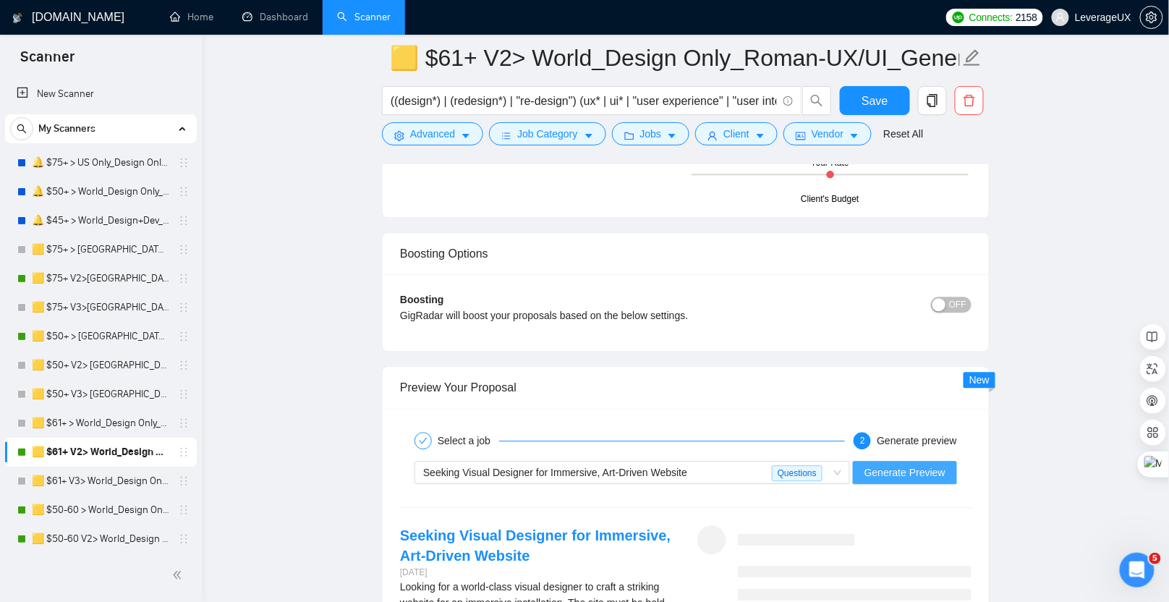
click at [910, 464] on span "Generate Preview" at bounding box center [904, 472] width 81 height 16
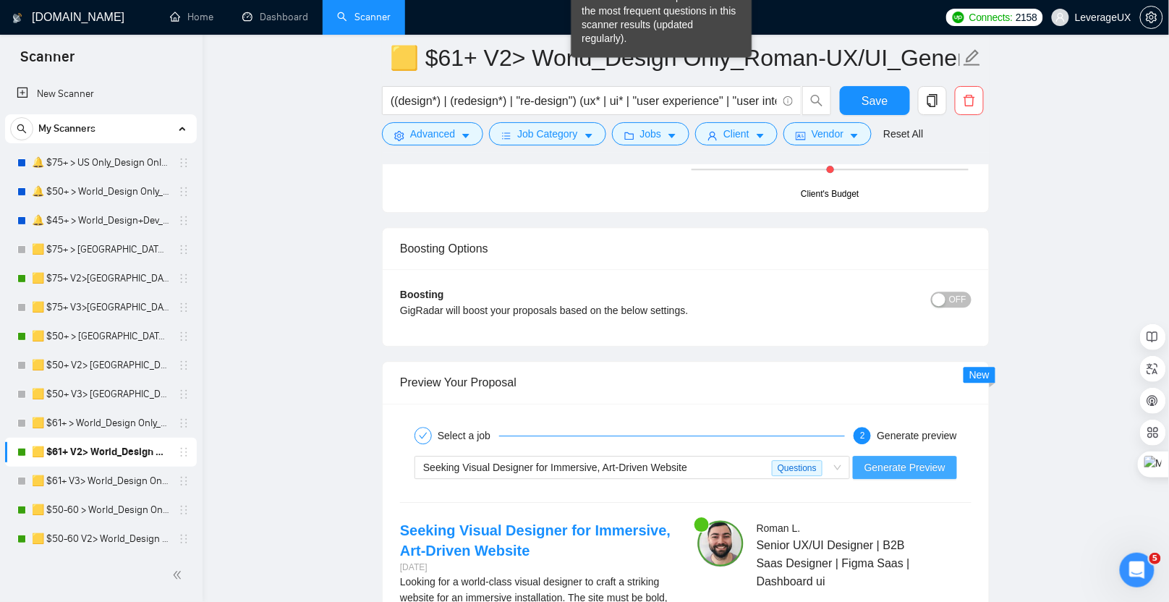
scroll to position [3124, 0]
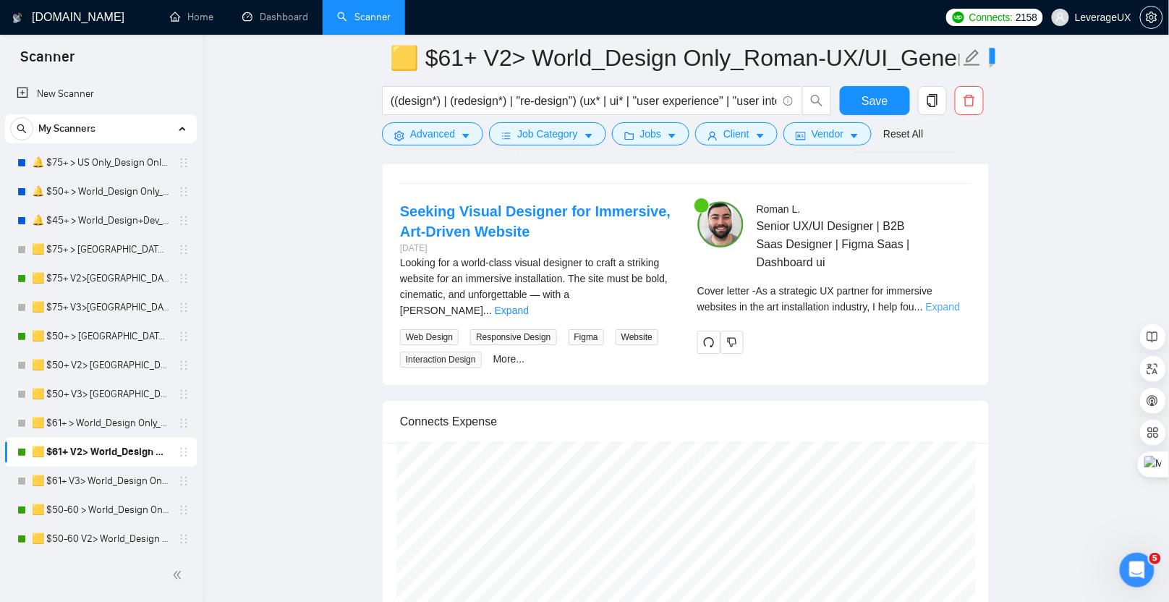
click at [960, 301] on link "Expand" at bounding box center [943, 307] width 34 height 12
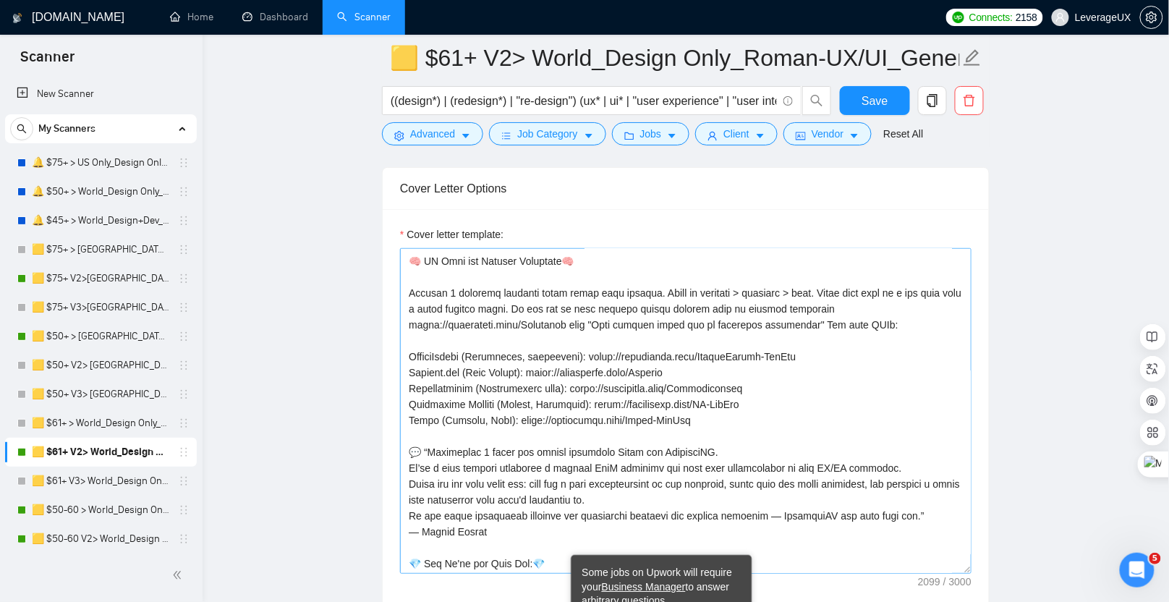
scroll to position [73, 0]
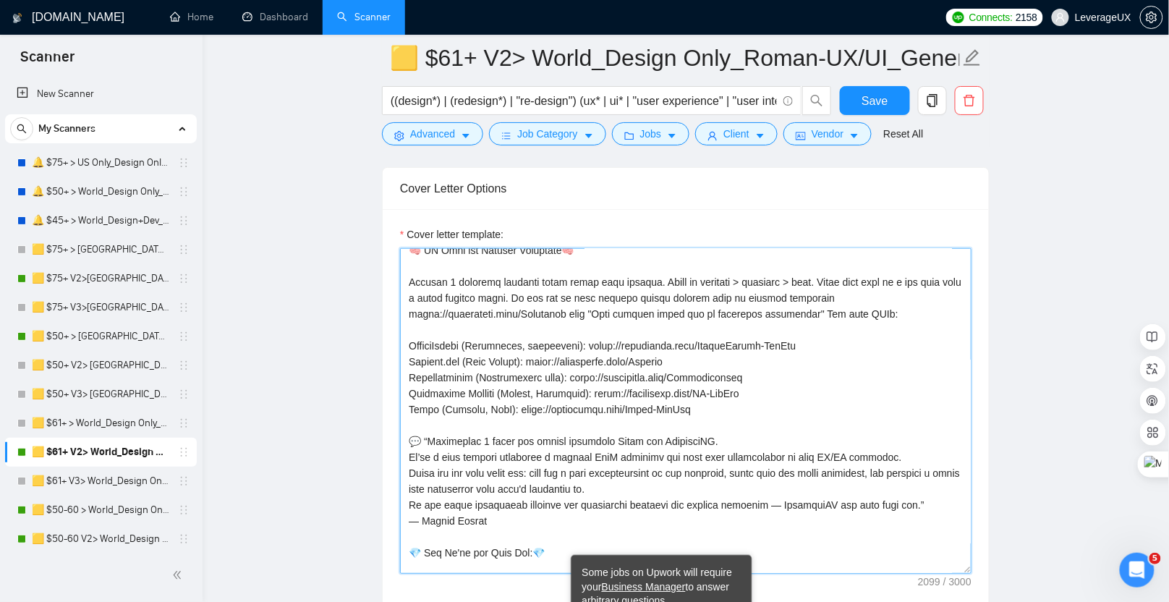
click at [722, 401] on textarea "Cover letter template:" at bounding box center [685, 410] width 571 height 325
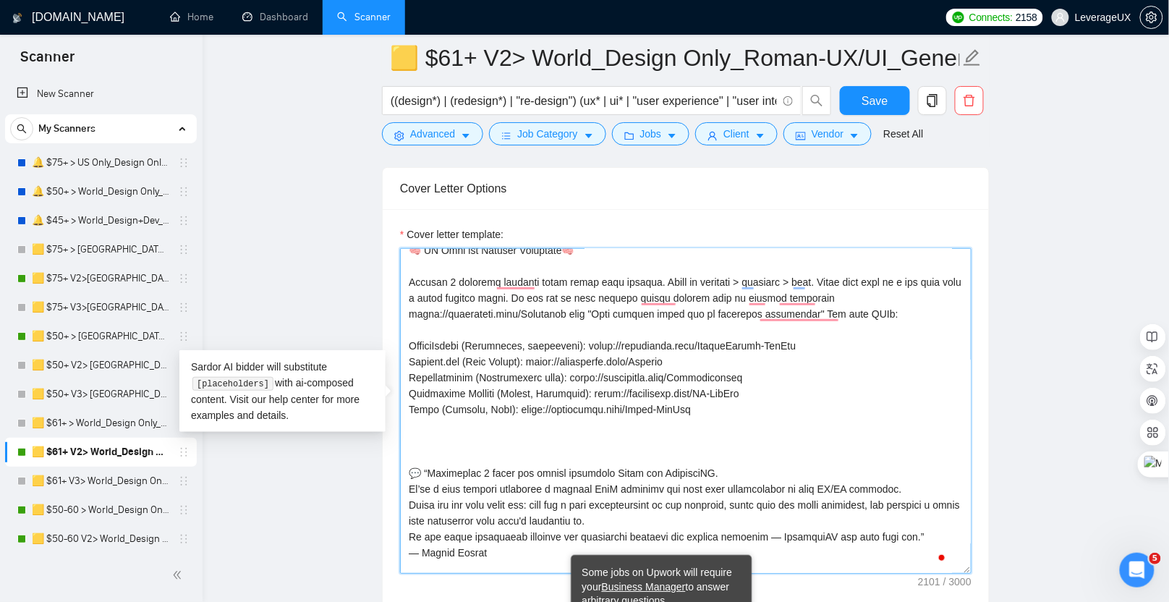
paste textarea "Client Feedback"
click at [449, 448] on textarea "Cover letter template:" at bounding box center [685, 410] width 571 height 325
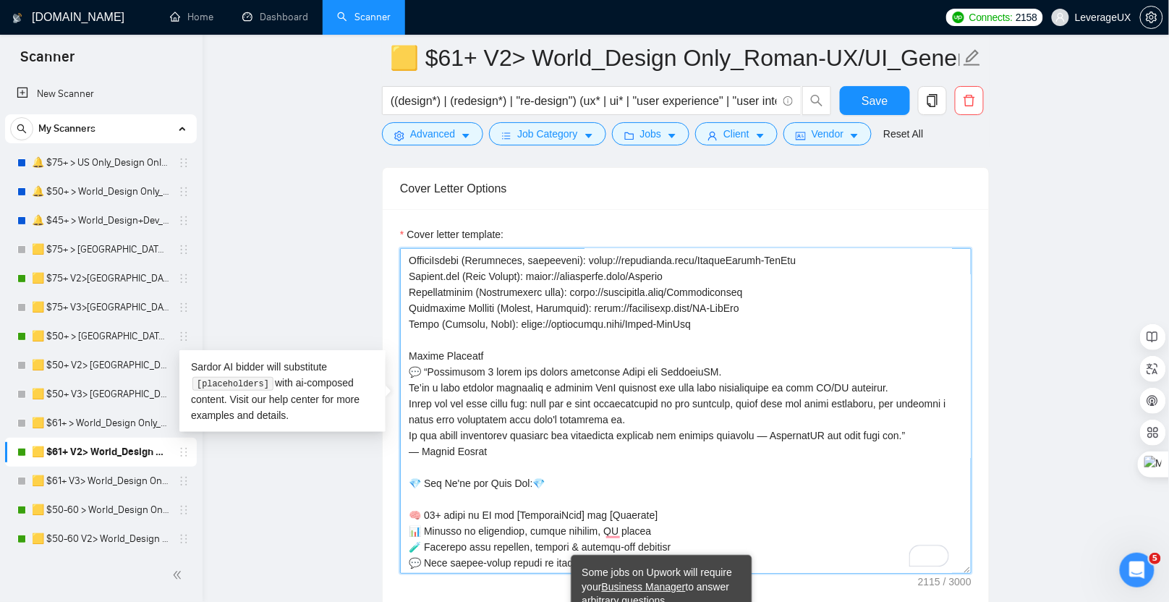
scroll to position [161, 0]
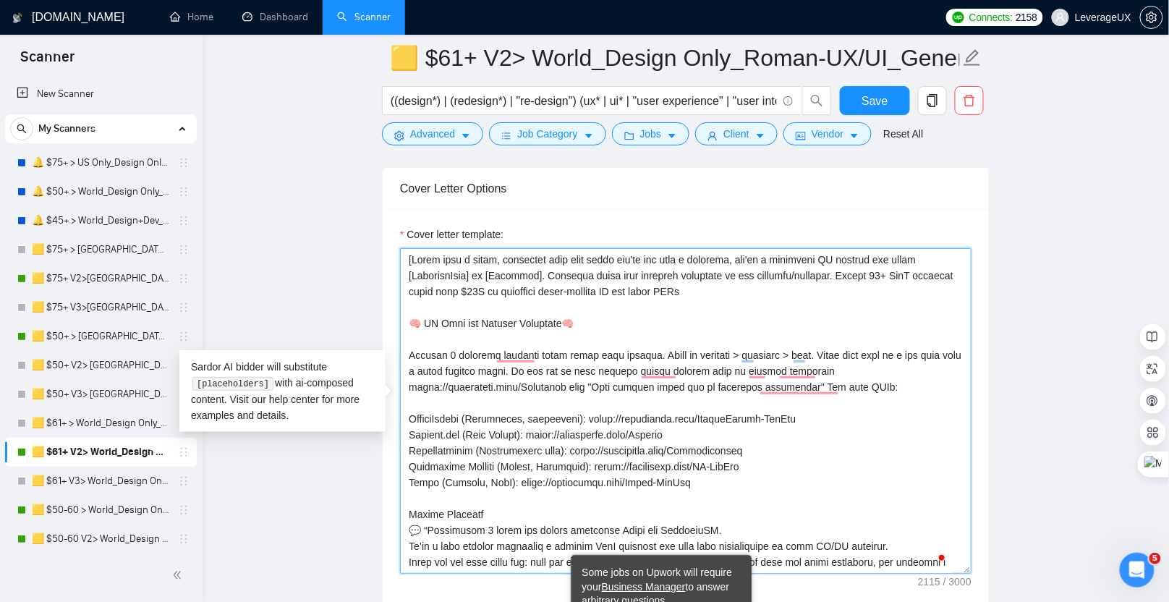
click at [567, 315] on textarea "Cover letter template:" at bounding box center [685, 410] width 571 height 325
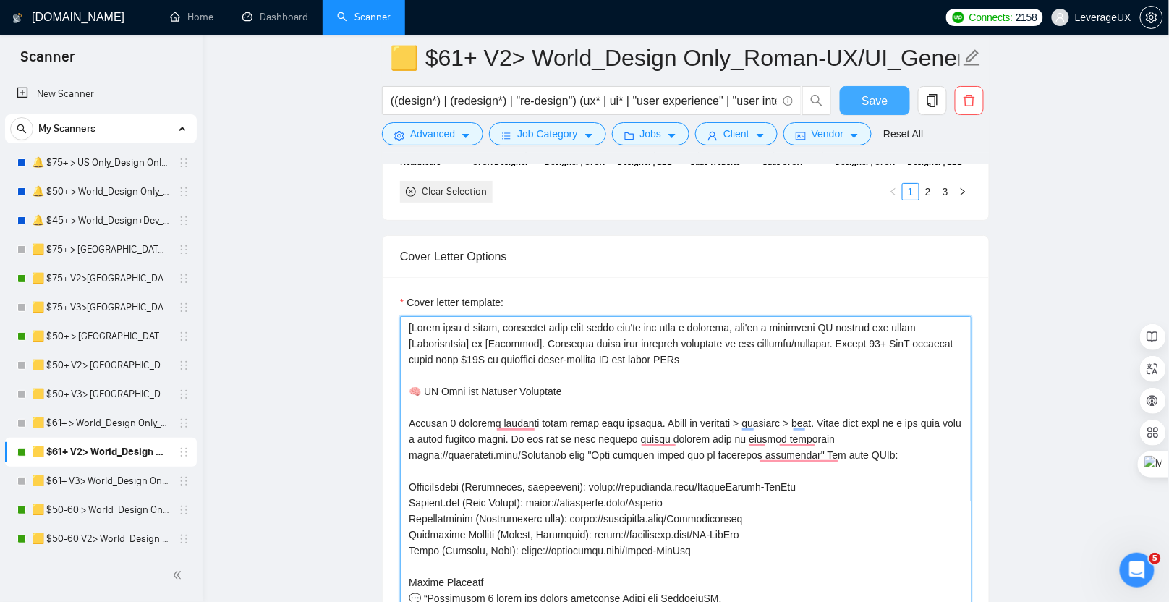
type textarea "[Start with a quick, confident hook that shows you're not just a designer, you'…"
click at [876, 103] on span "Save" at bounding box center [874, 101] width 26 height 18
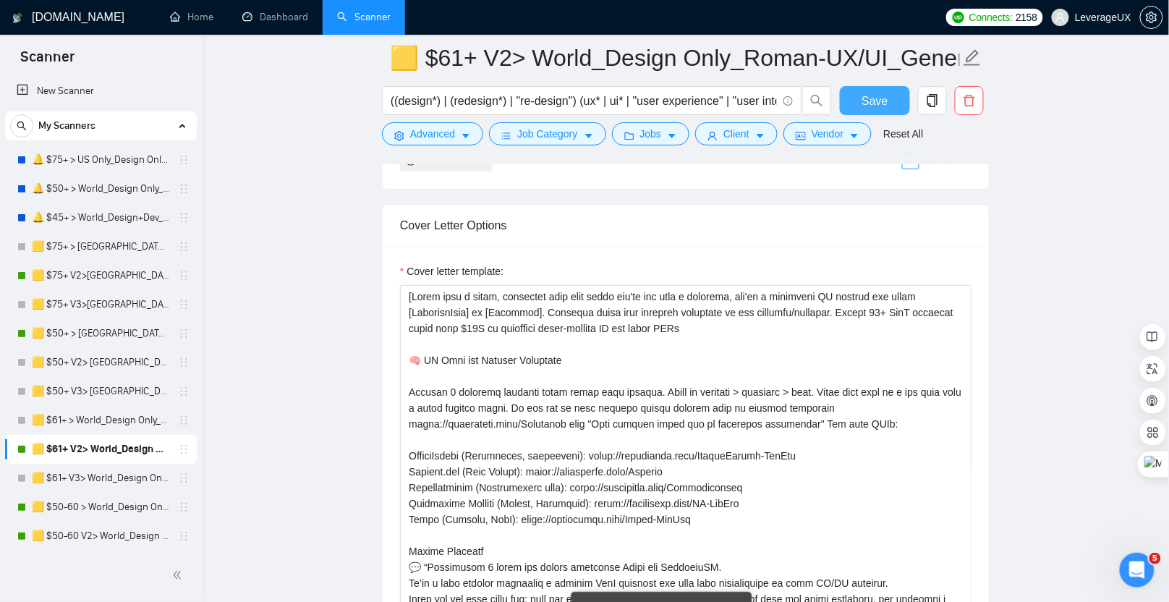
scroll to position [1824, 0]
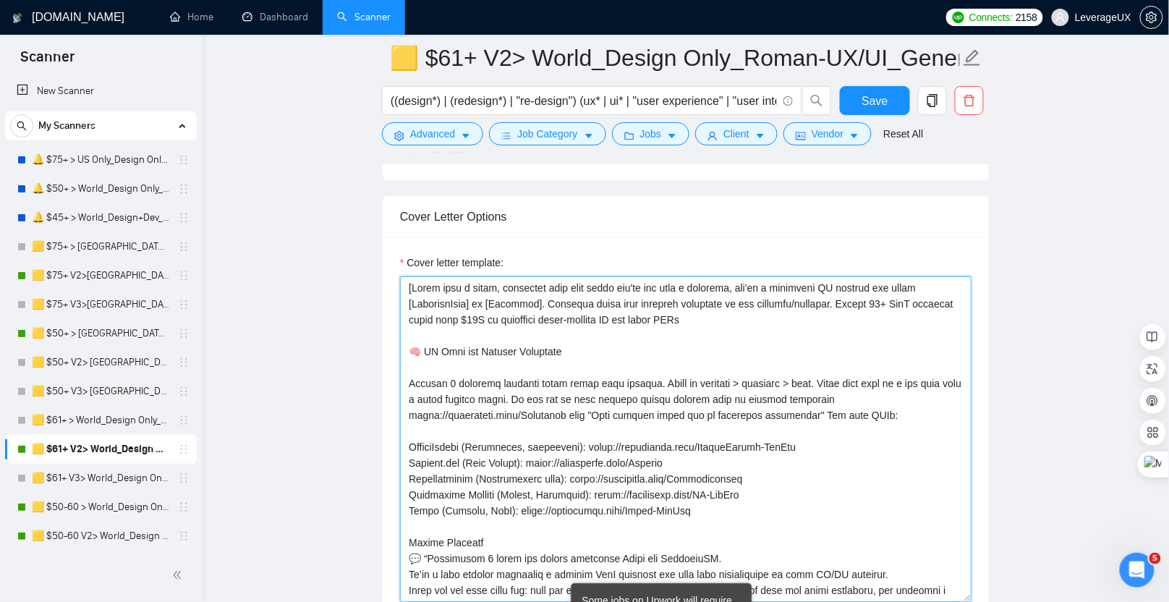
click at [541, 370] on textarea "Cover letter template:" at bounding box center [685, 438] width 571 height 325
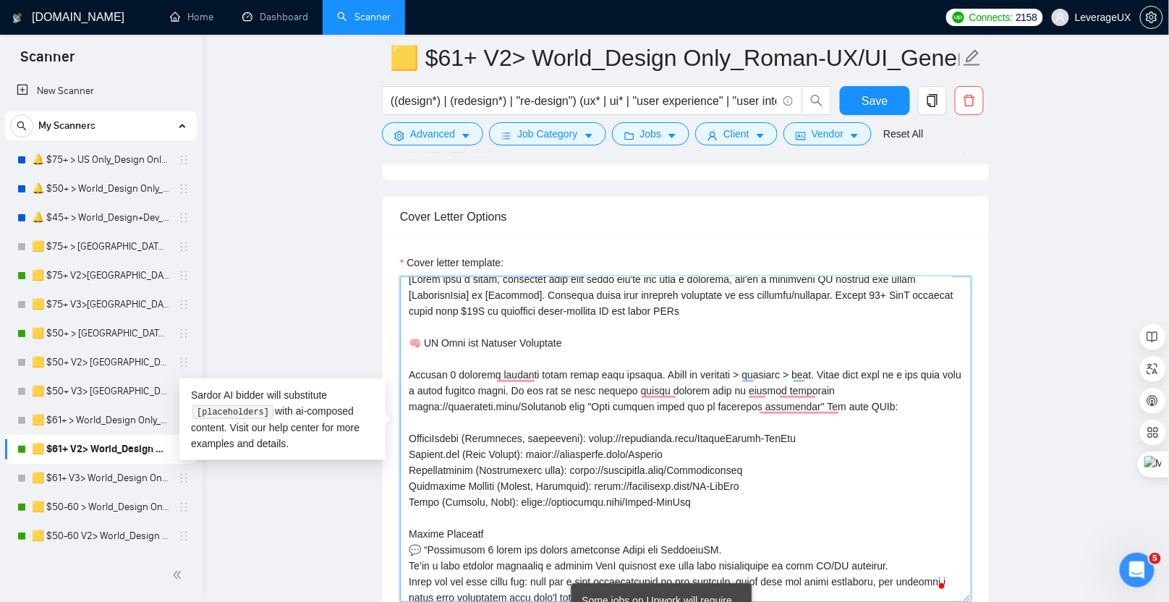
scroll to position [9, 0]
click at [759, 474] on textarea "Cover letter template:" at bounding box center [685, 438] width 571 height 325
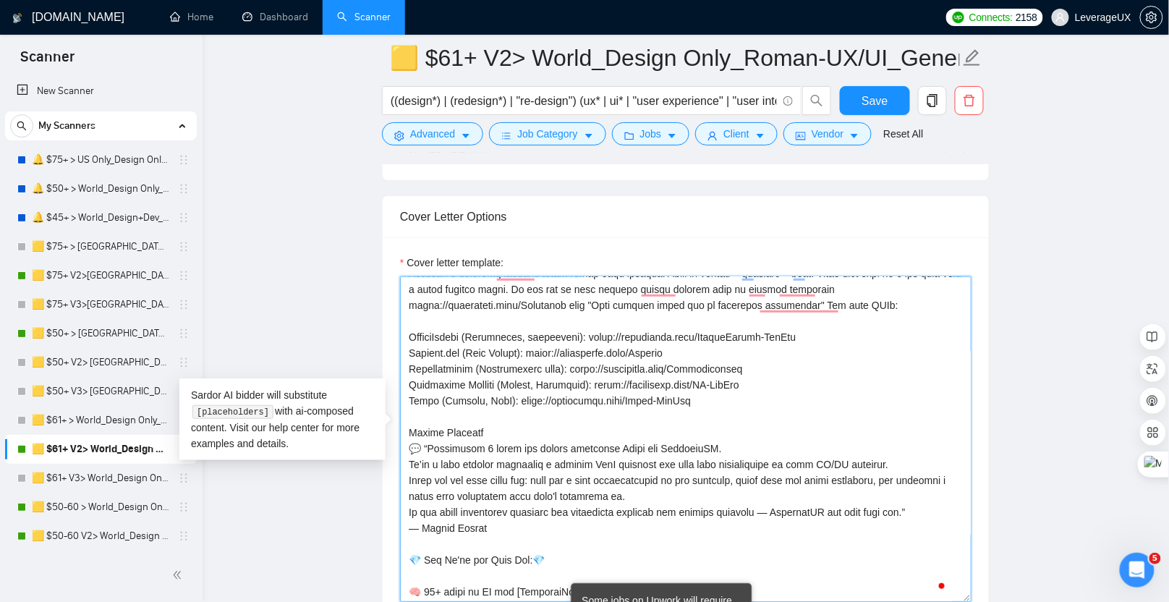
scroll to position [127, 0]
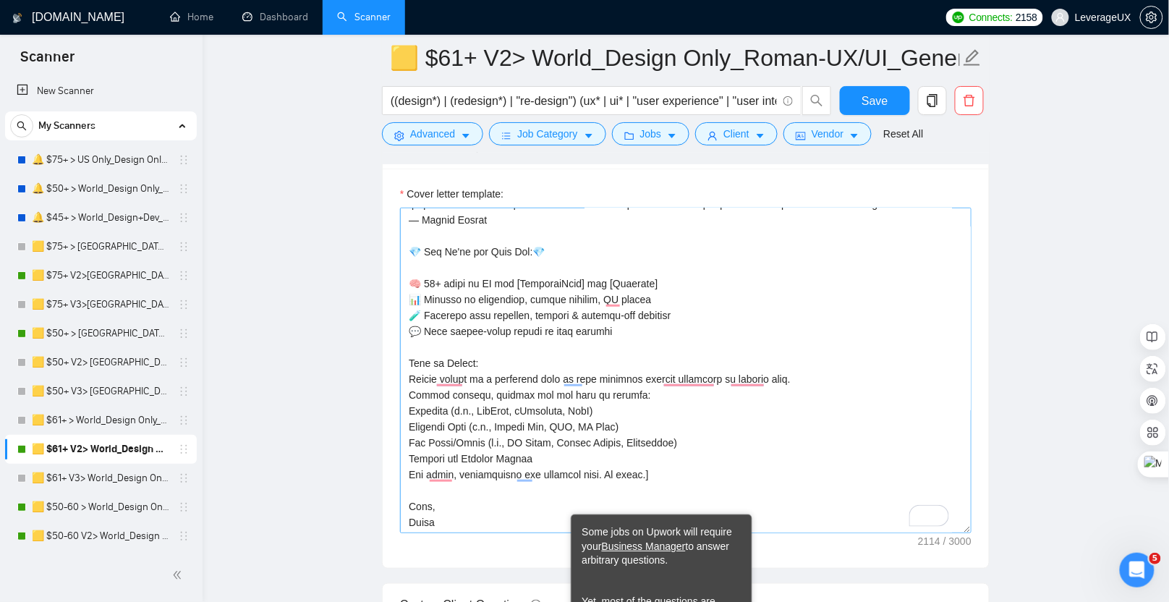
drag, startPoint x: 636, startPoint y: 466, endPoint x: 410, endPoint y: 357, distance: 251.3
click at [410, 357] on textarea "Cover letter template:" at bounding box center [685, 370] width 571 height 325
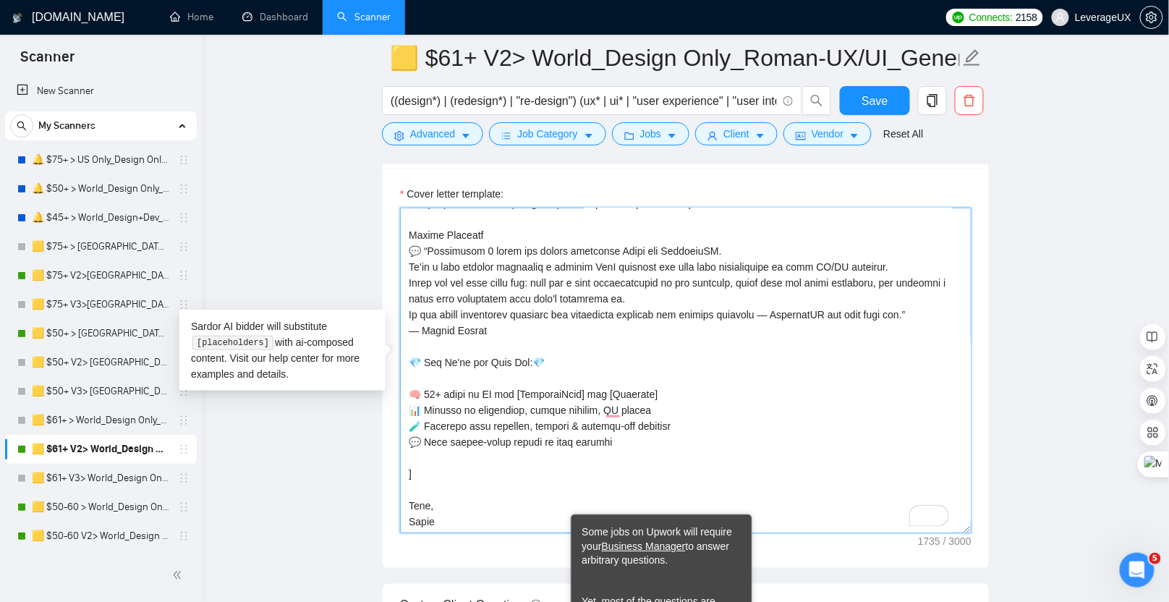
click at [443, 451] on textarea "Cover letter template:" at bounding box center [685, 370] width 571 height 325
click at [435, 468] on textarea "Cover letter template:" at bounding box center [685, 370] width 571 height 325
click at [423, 450] on textarea "Cover letter template:" at bounding box center [685, 370] width 571 height 325
click at [423, 463] on textarea "Cover letter template:" at bounding box center [685, 370] width 571 height 325
paste textarea "What are your main goals for this project?"
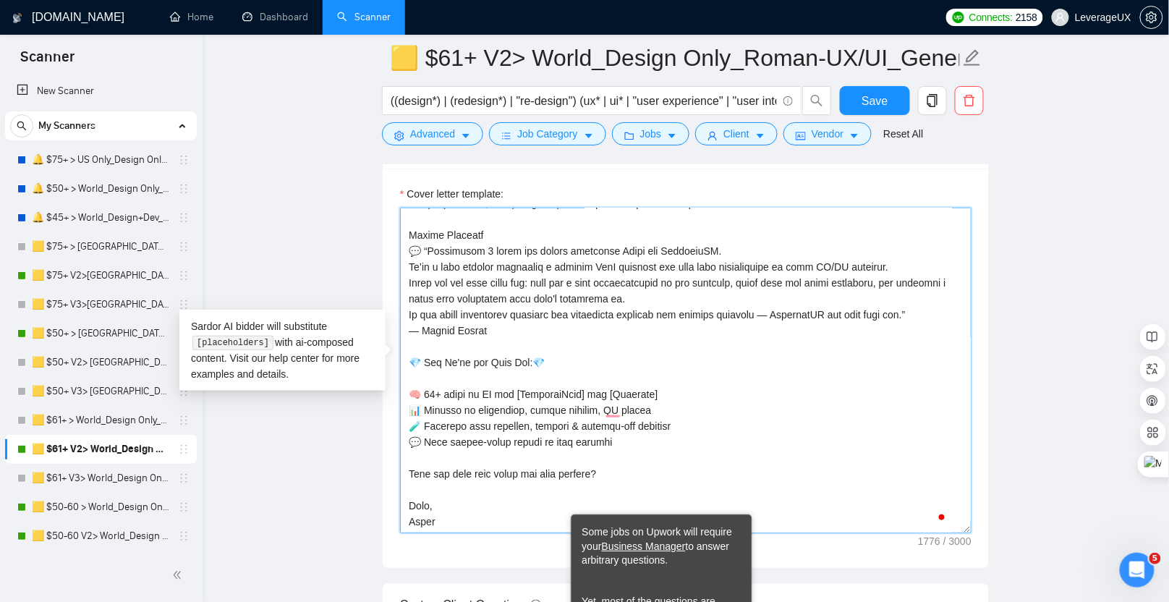
type textarea "[Start with a quick, confident hook that shows you're not just a designer, you'…"
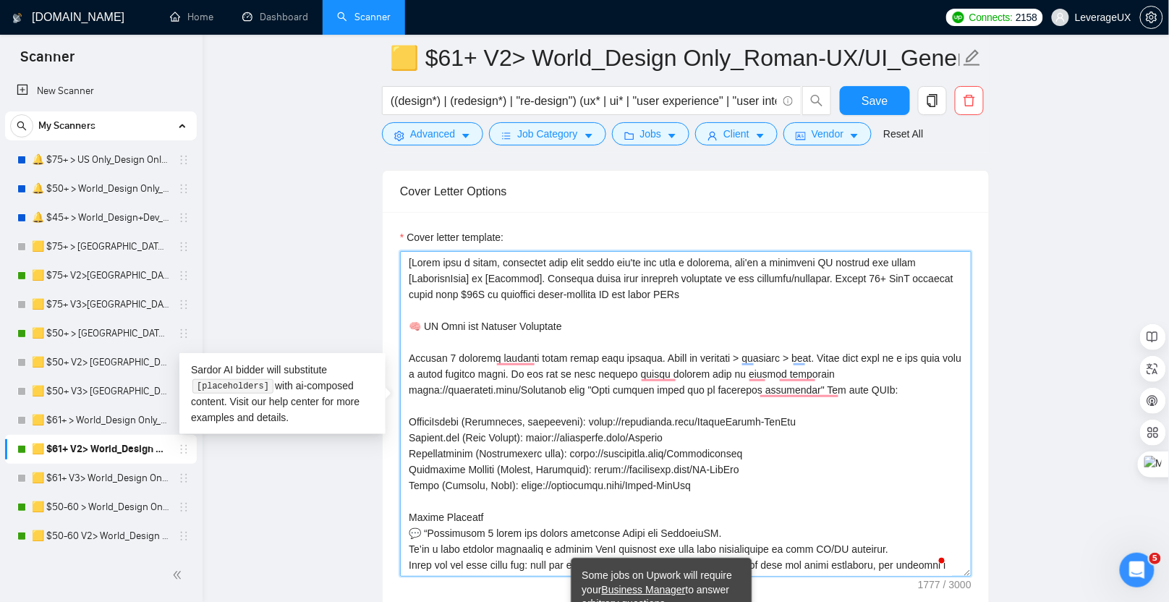
scroll to position [1834, 0]
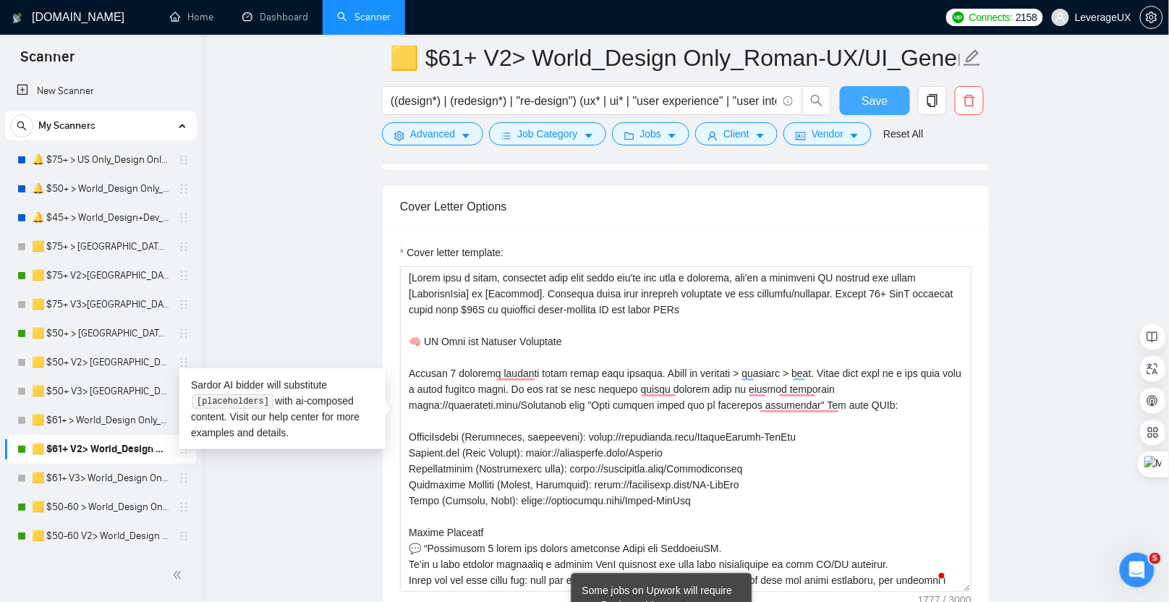
click at [854, 110] on button "Save" at bounding box center [875, 100] width 70 height 29
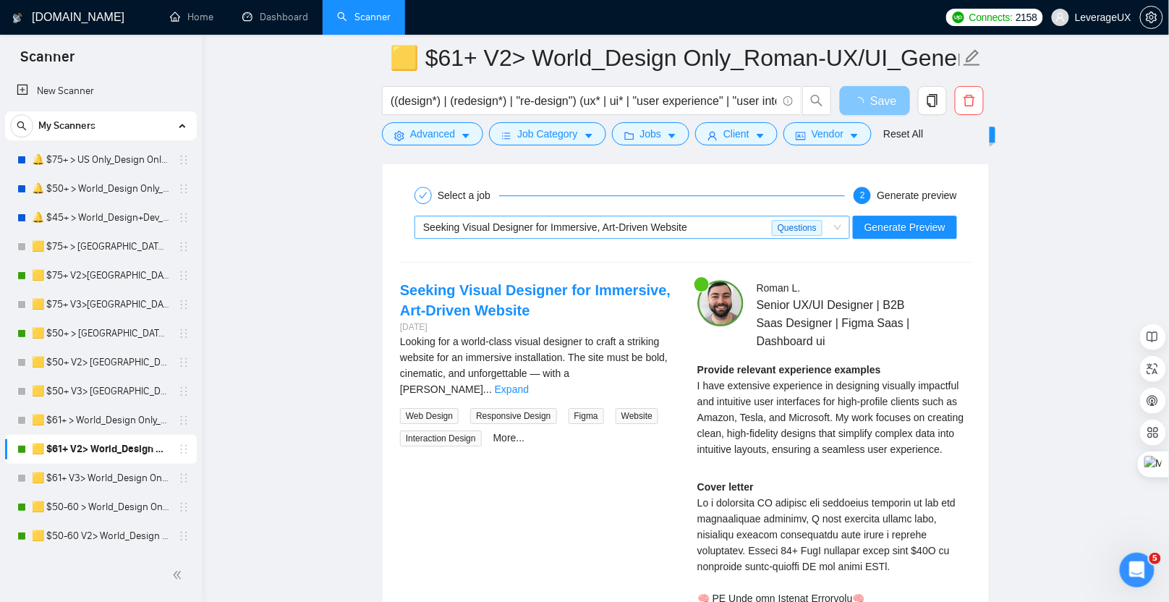
scroll to position [3044, 0]
click at [687, 222] on span "Seeking Visual Designer for Immersive, Art-Driven Website" at bounding box center [555, 228] width 264 height 12
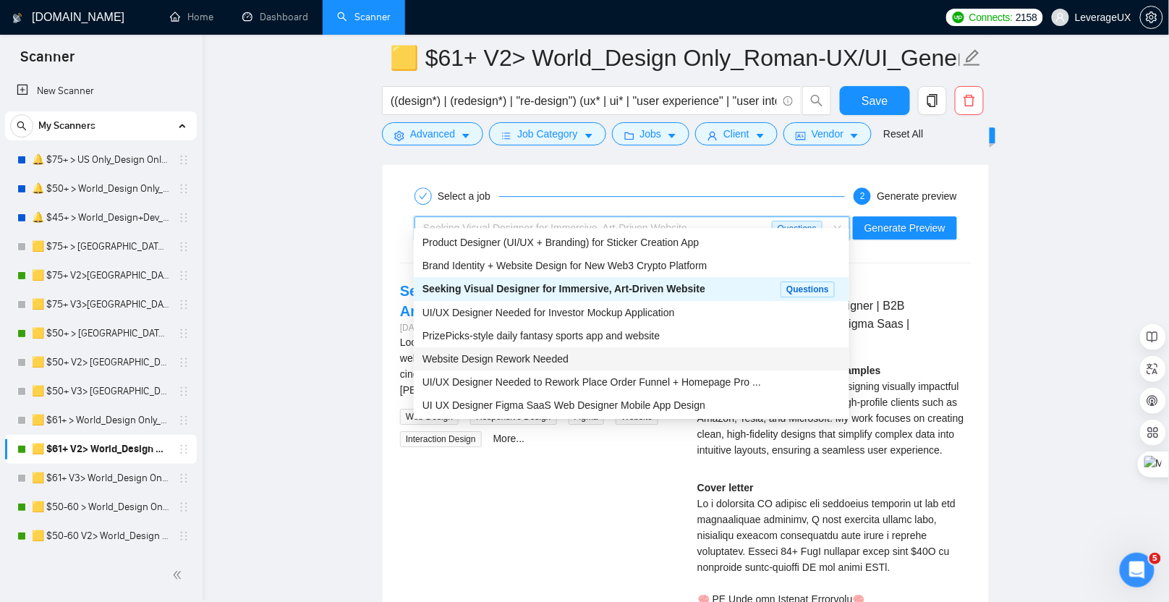
click at [552, 358] on span "Website Design Rework Needed" at bounding box center [495, 359] width 146 height 12
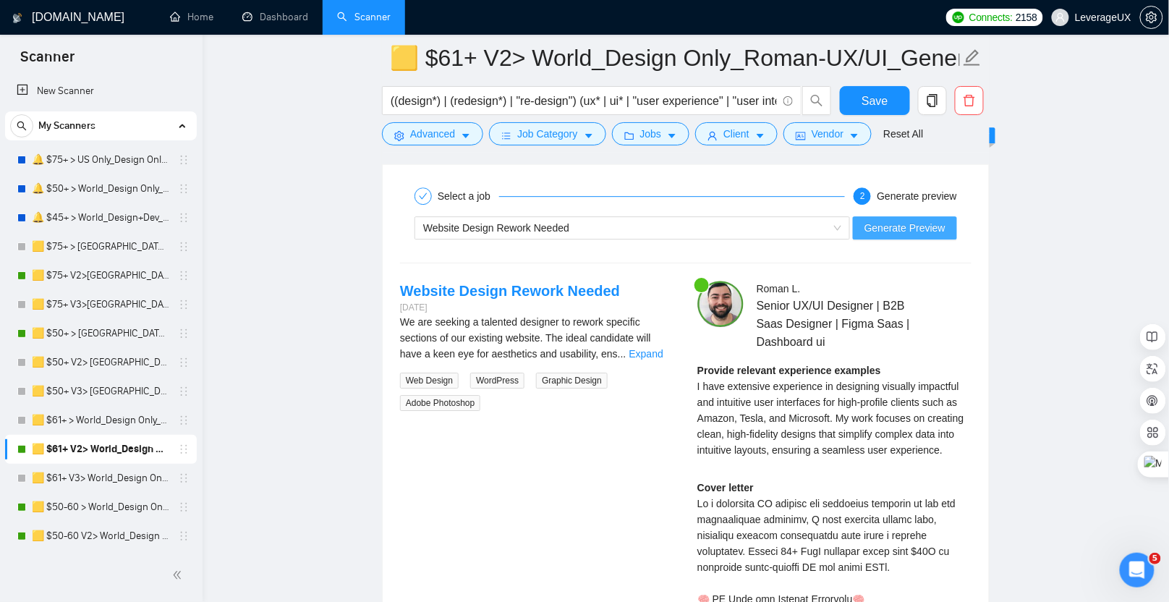
click at [895, 220] on span "Generate Preview" at bounding box center [904, 228] width 81 height 16
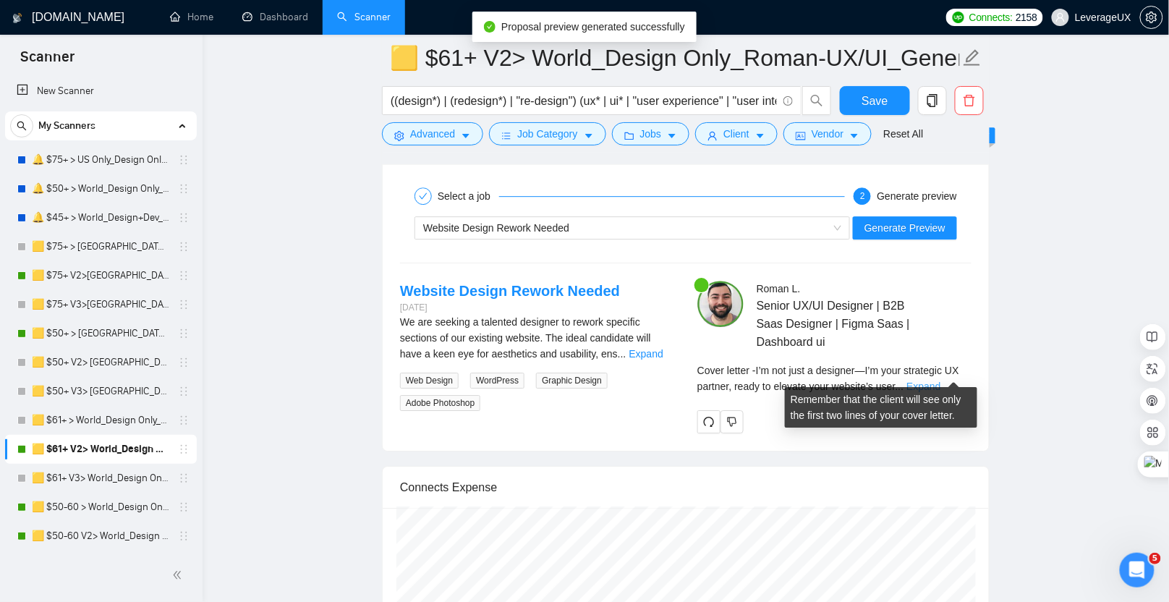
click at [940, 380] on link "Expand" at bounding box center [923, 386] width 34 height 12
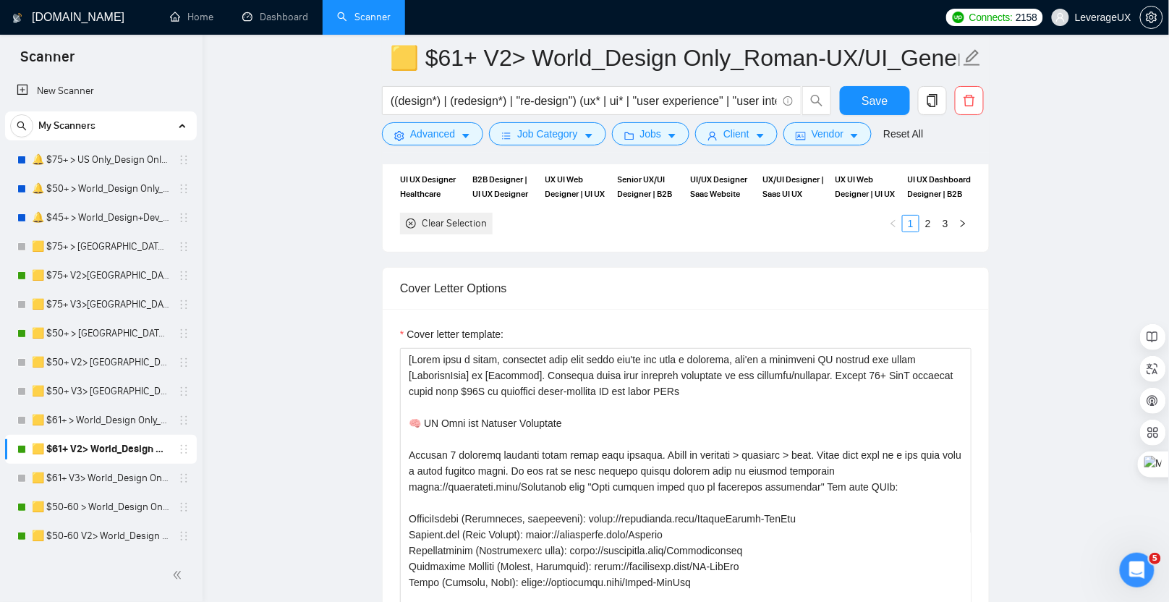
scroll to position [1755, 0]
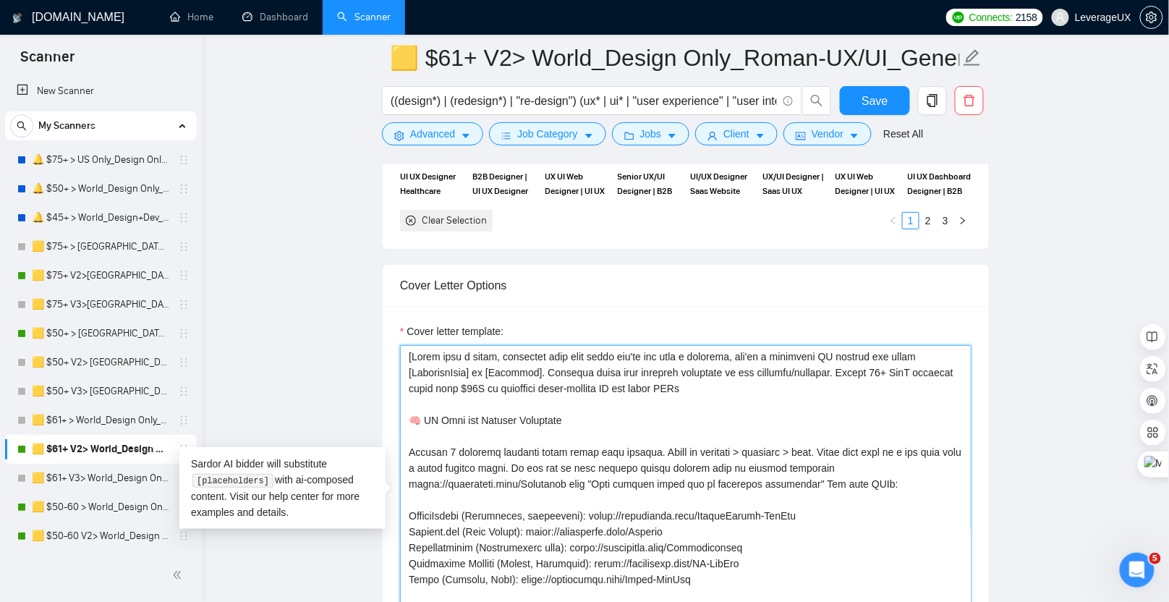
drag, startPoint x: 825, startPoint y: 366, endPoint x: 545, endPoint y: 365, distance: 280.6
click at [545, 365] on textarea "Cover letter template:" at bounding box center [685, 507] width 571 height 325
type textarea "[Start with a quick, confident hook that shows you're not just a designer, you'…"
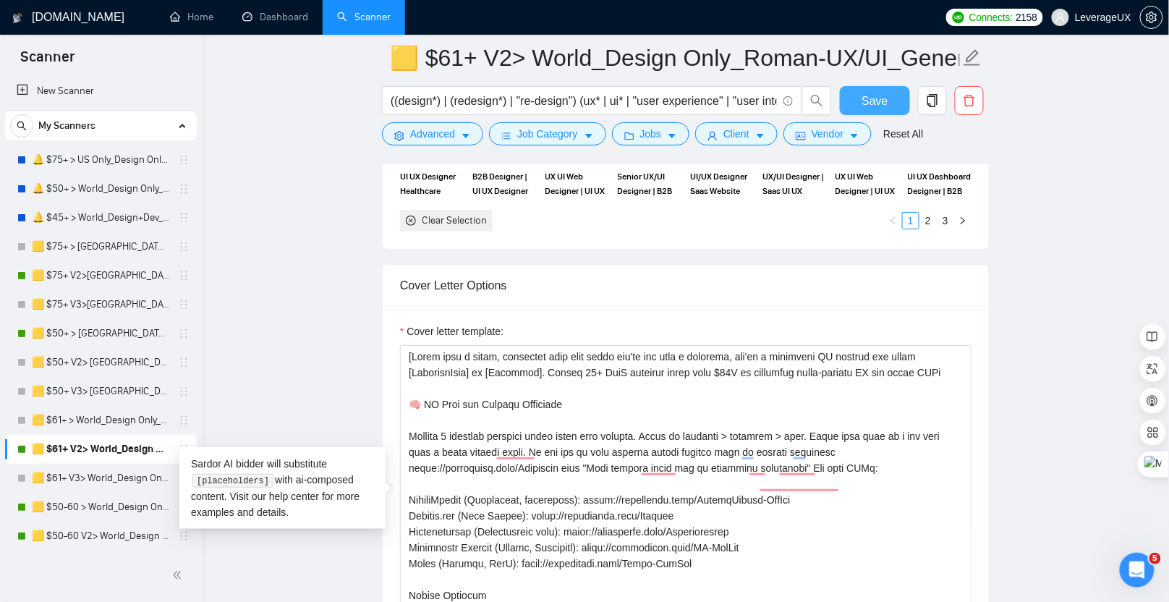
click at [874, 108] on span "Save" at bounding box center [874, 101] width 26 height 18
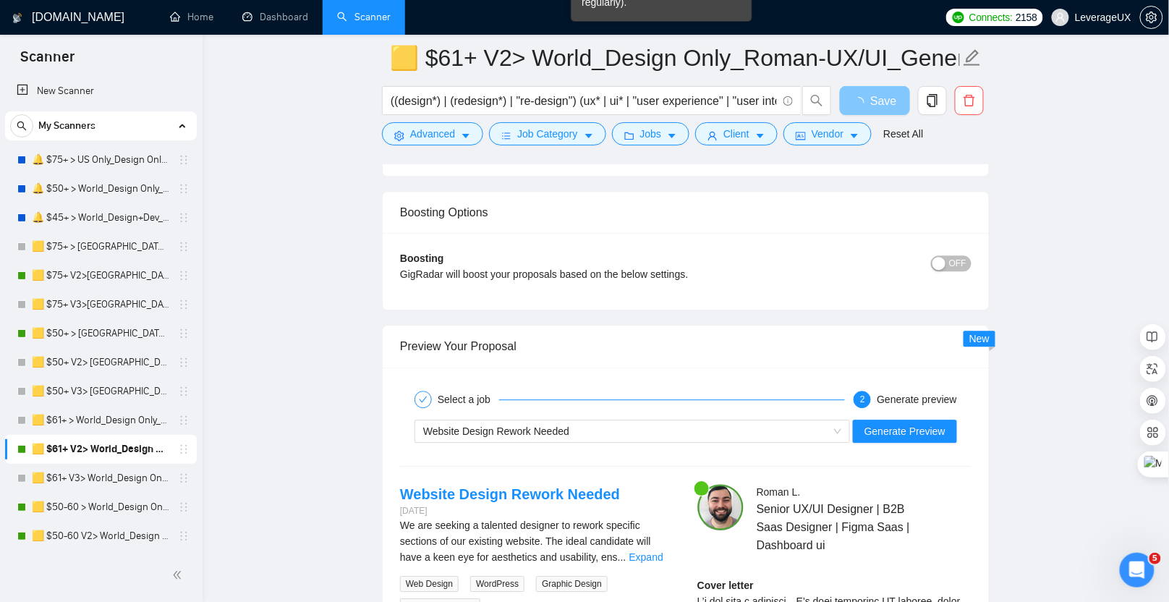
scroll to position [2858, 0]
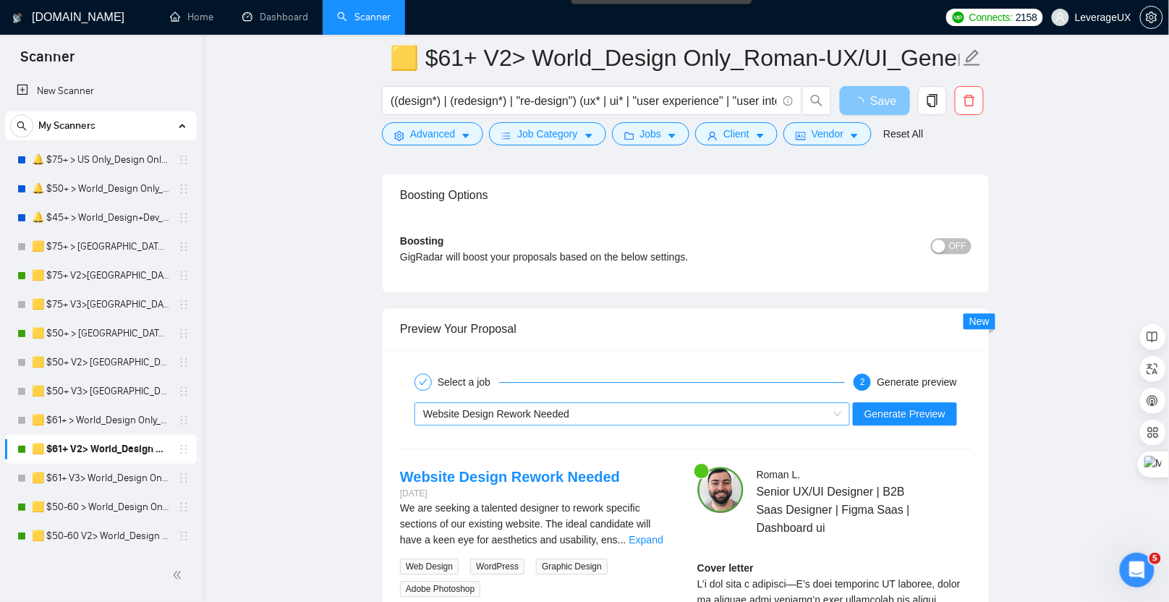
click at [596, 403] on div "Website Design Rework Needed" at bounding box center [625, 414] width 405 height 22
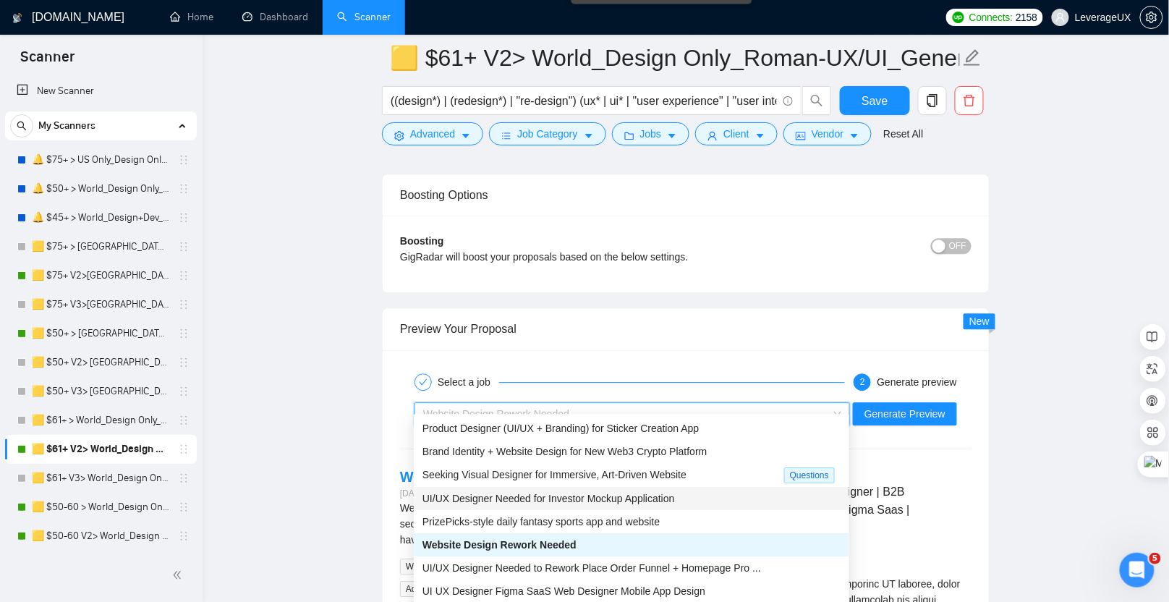
click at [587, 499] on span "UI/UX Designer Needed for Investor Mockup Application" at bounding box center [548, 499] width 252 height 12
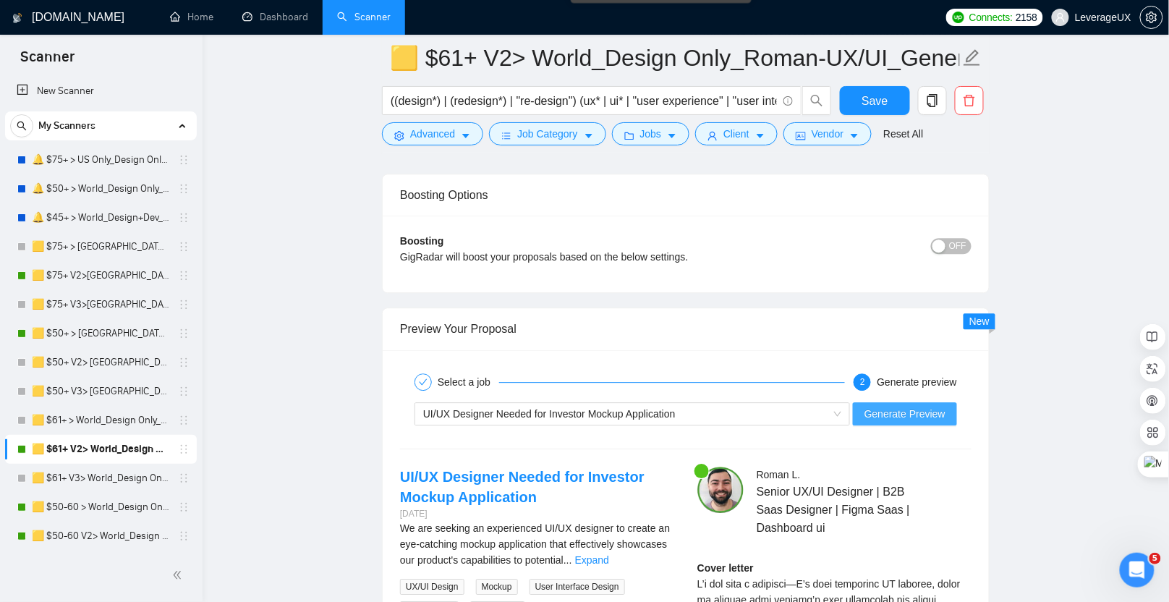
click at [892, 406] on span "Generate Preview" at bounding box center [904, 414] width 81 height 16
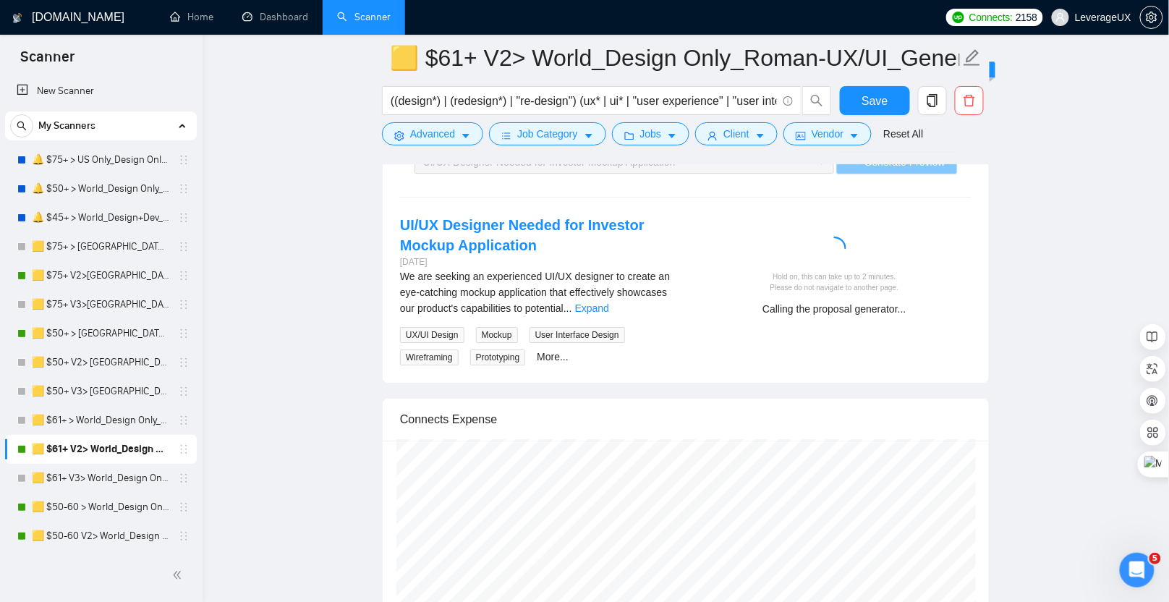
scroll to position [3129, 0]
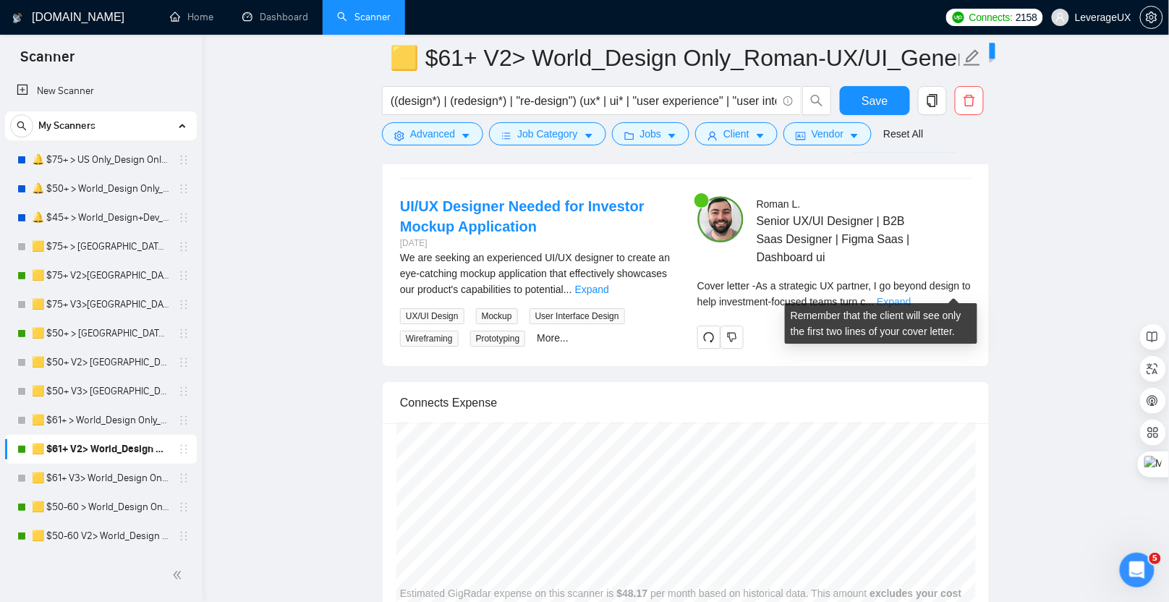
click at [911, 296] on link "Expand" at bounding box center [894, 302] width 34 height 12
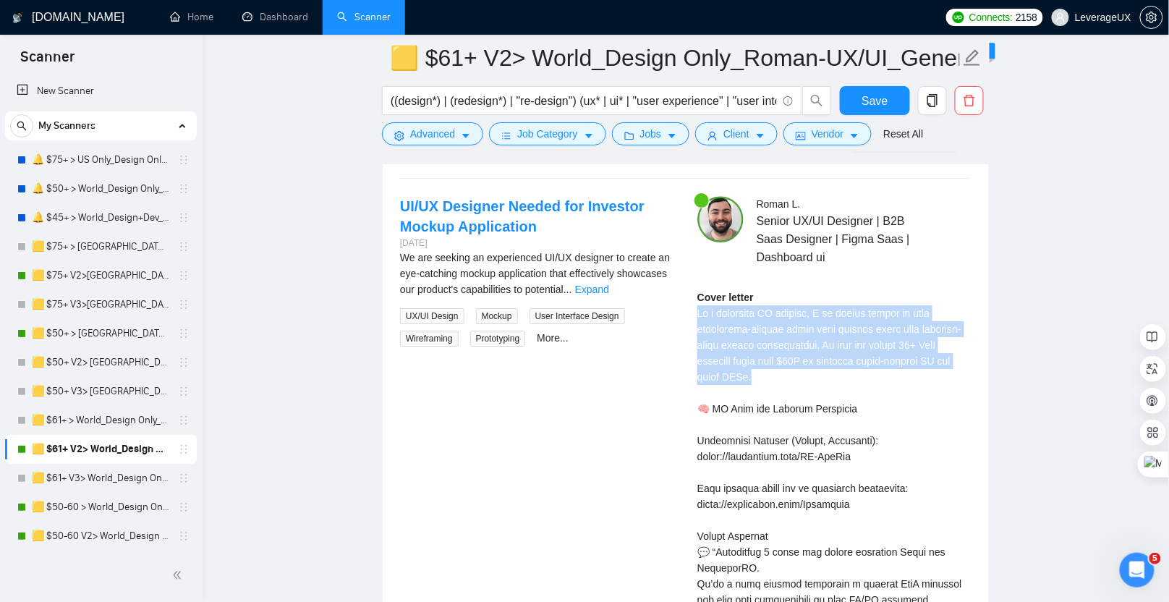
drag, startPoint x: 833, startPoint y: 369, endPoint x: 692, endPoint y: 305, distance: 154.7
click at [692, 305] on div "Roman L . Senior UX/UI Designer | B2B Saas Designer | Figma Saas | Dashboard ui…" at bounding box center [834, 564] width 297 height 737
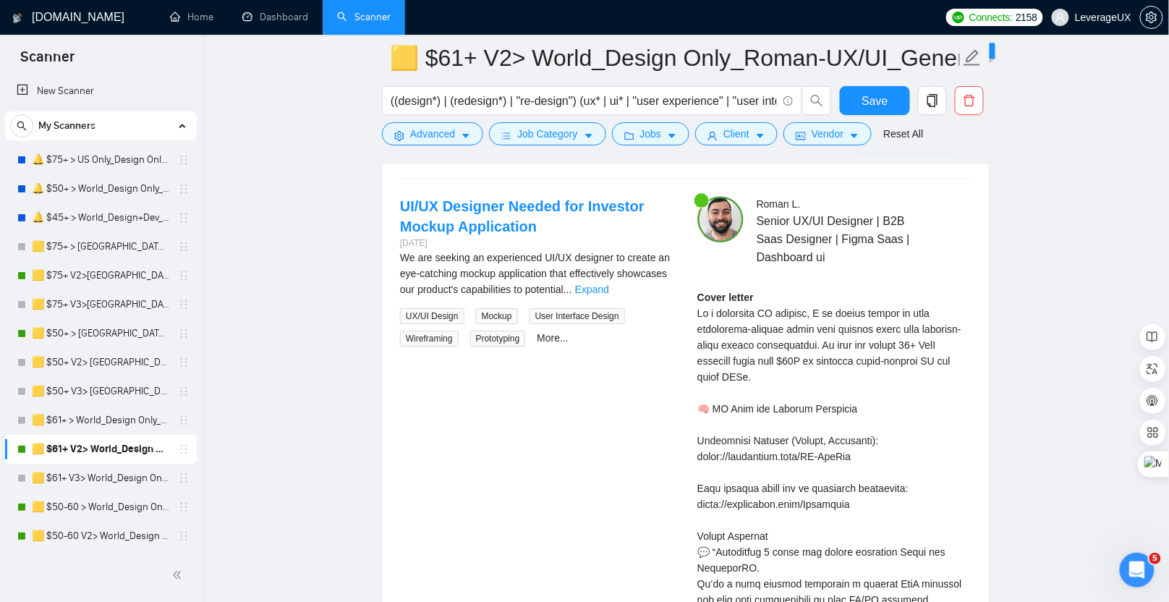
click at [657, 345] on div "UI/UX Designer Needed for Investor Mockup Application 5 days ago We are seeking…" at bounding box center [685, 564] width 595 height 737
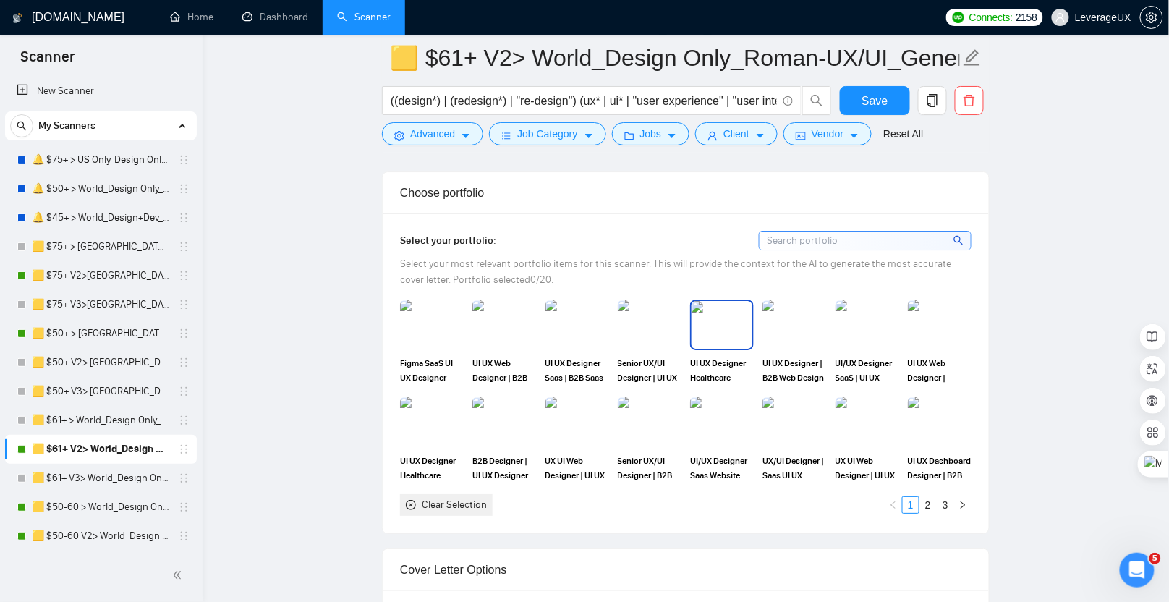
scroll to position [1483, 0]
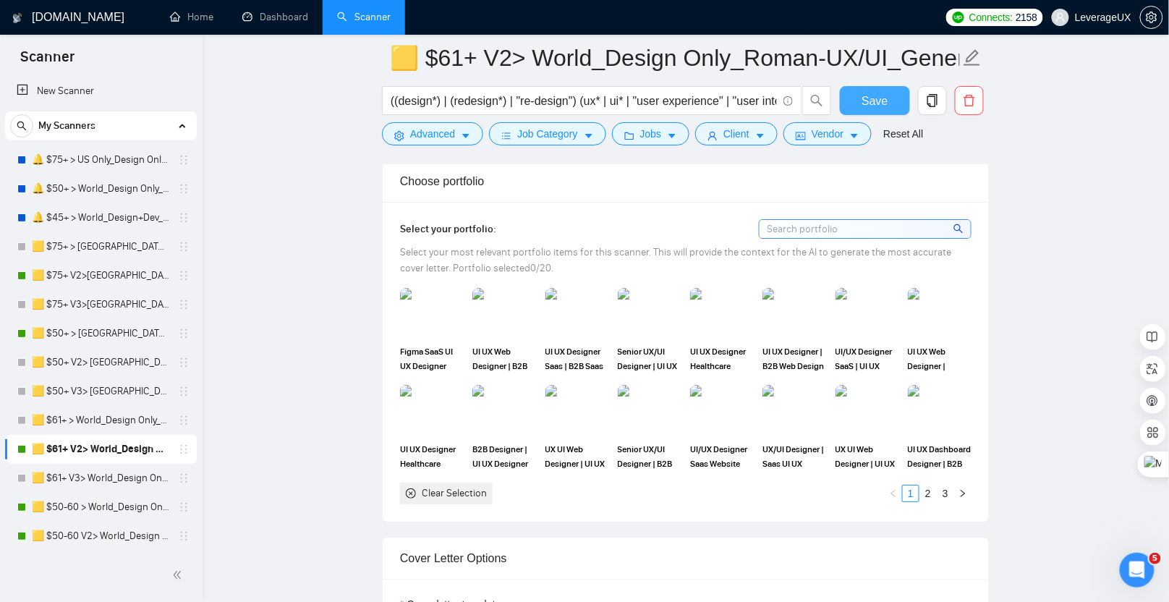
click at [888, 98] on button "Save" at bounding box center [875, 100] width 70 height 29
